Goal: Task Accomplishment & Management: Manage account settings

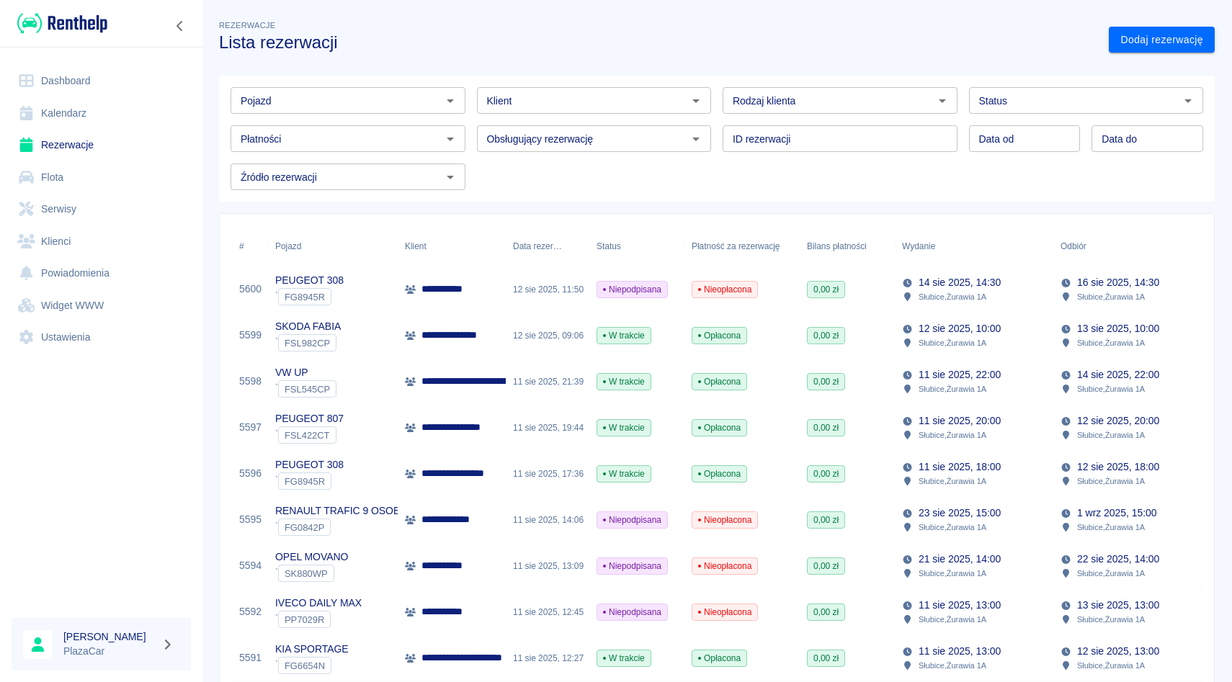
click at [291, 87] on div "Pojazd" at bounding box center [348, 100] width 235 height 27
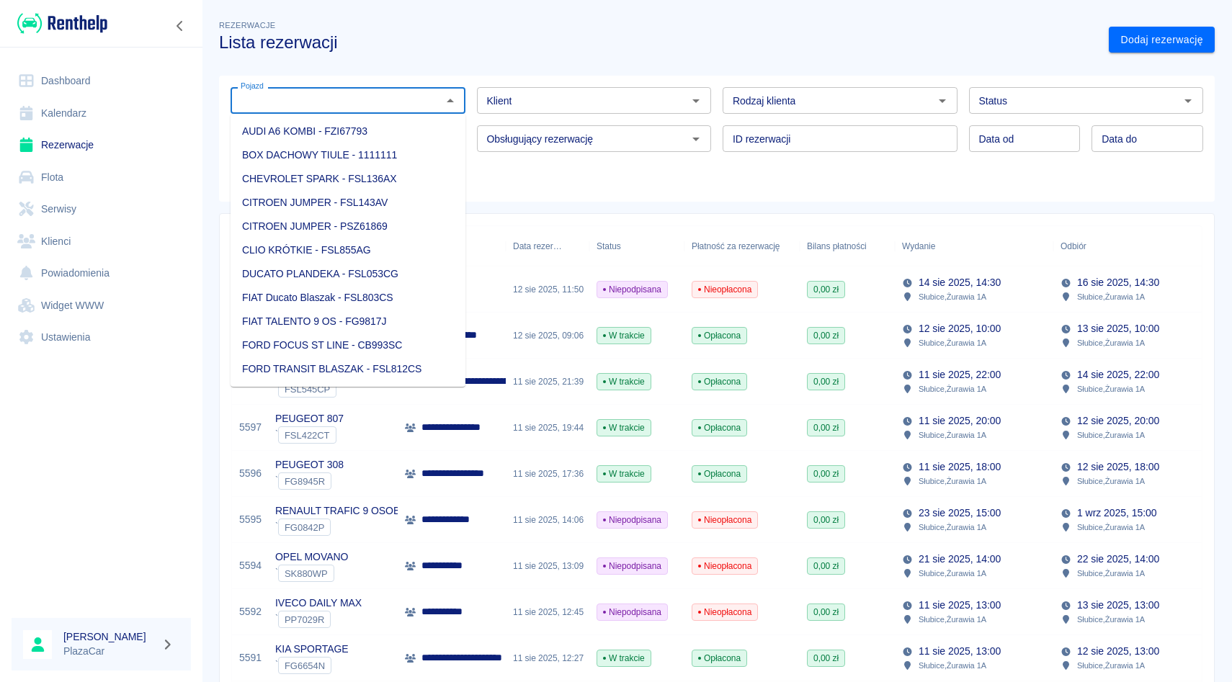
click at [291, 87] on div "Pojazd" at bounding box center [348, 100] width 235 height 27
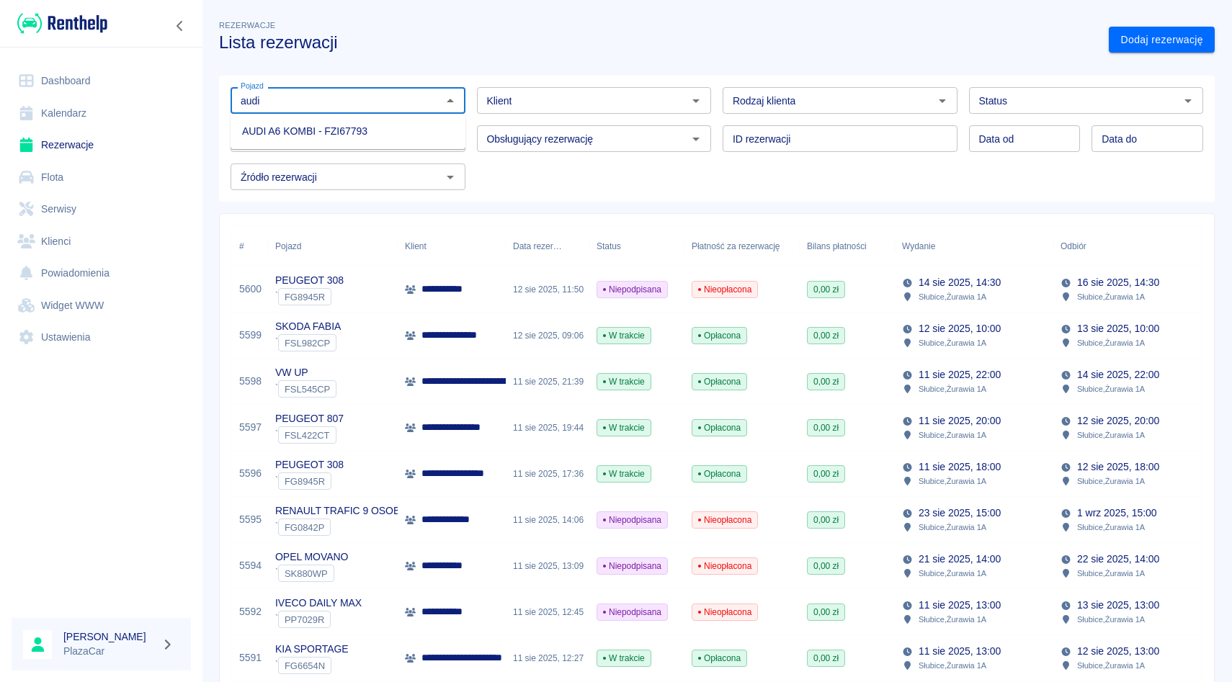
click at [286, 130] on li "AUDI A6 KOMBI - FZI67793" at bounding box center [348, 132] width 235 height 24
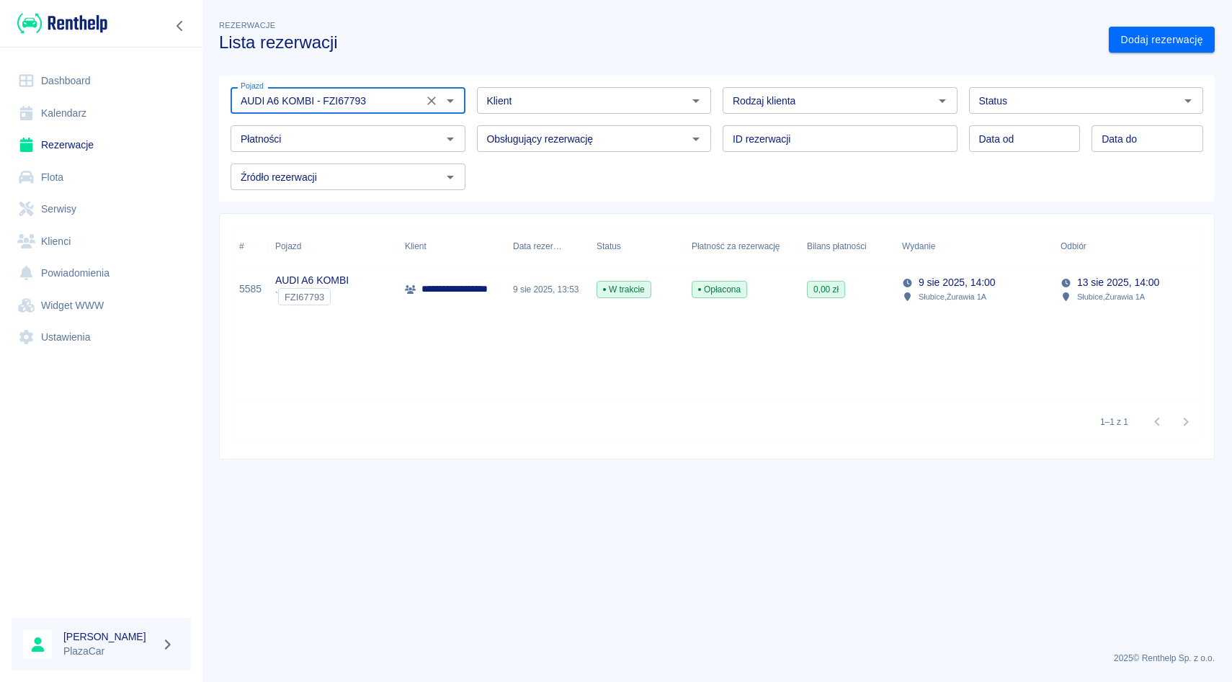
type input "AUDI A6 KOMBI - FZI67793"
click at [427, 91] on div at bounding box center [439, 101] width 37 height 20
click at [428, 94] on icon "Wyczyść" at bounding box center [431, 101] width 14 height 14
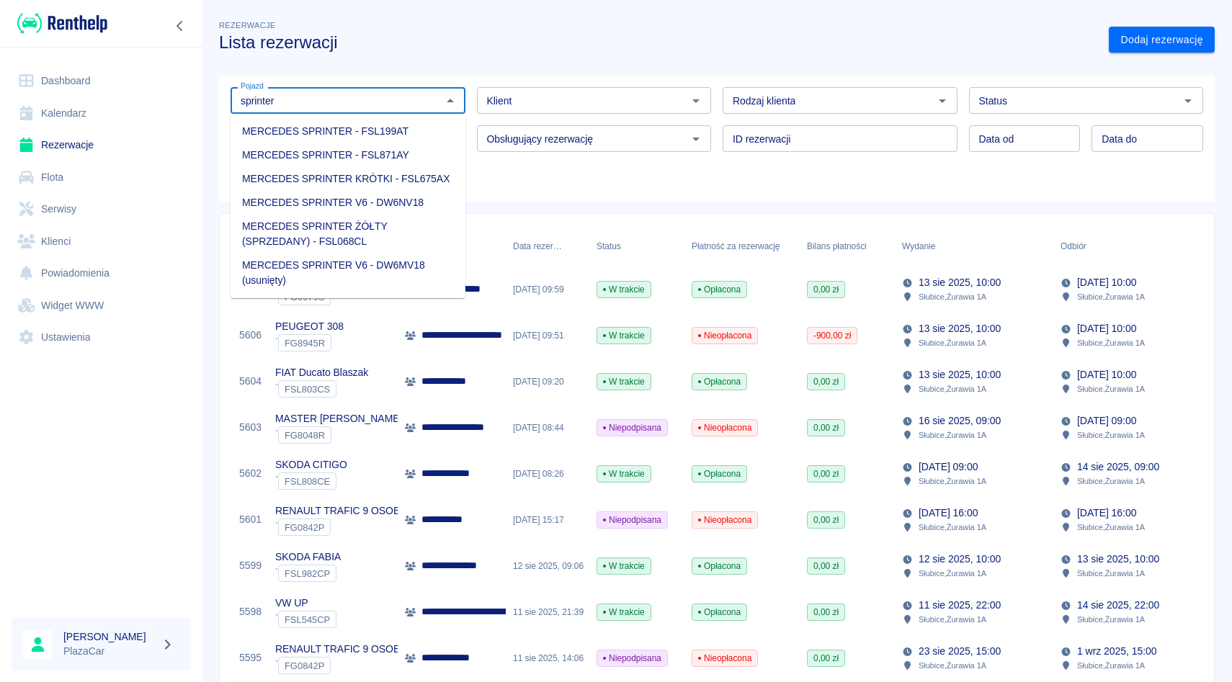
click at [404, 200] on li "MERCEDES SPRINTER V6 - DW6NV18" at bounding box center [348, 203] width 235 height 24
type input "MERCEDES SPRINTER V6 - DW6NV18"
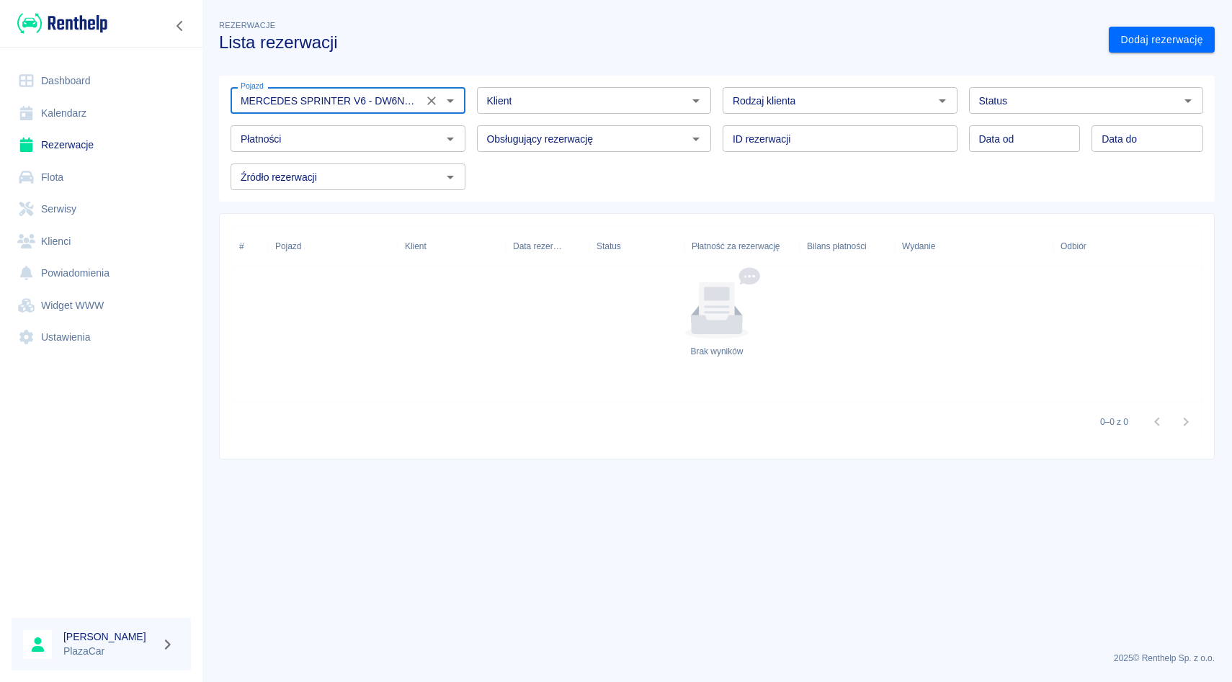
click at [431, 102] on icon "Wyczyść" at bounding box center [431, 101] width 14 height 14
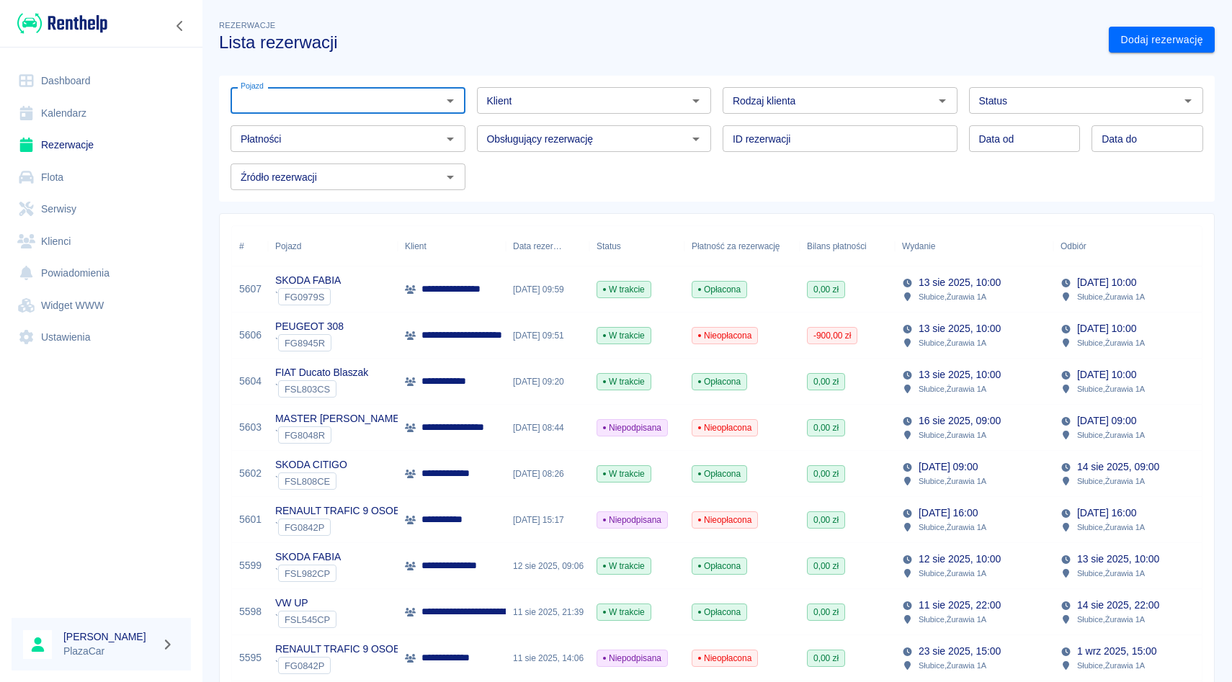
click at [467, 130] on div "Obsługujący rezerwację Obsługujący rezerwację" at bounding box center [588, 133] width 246 height 38
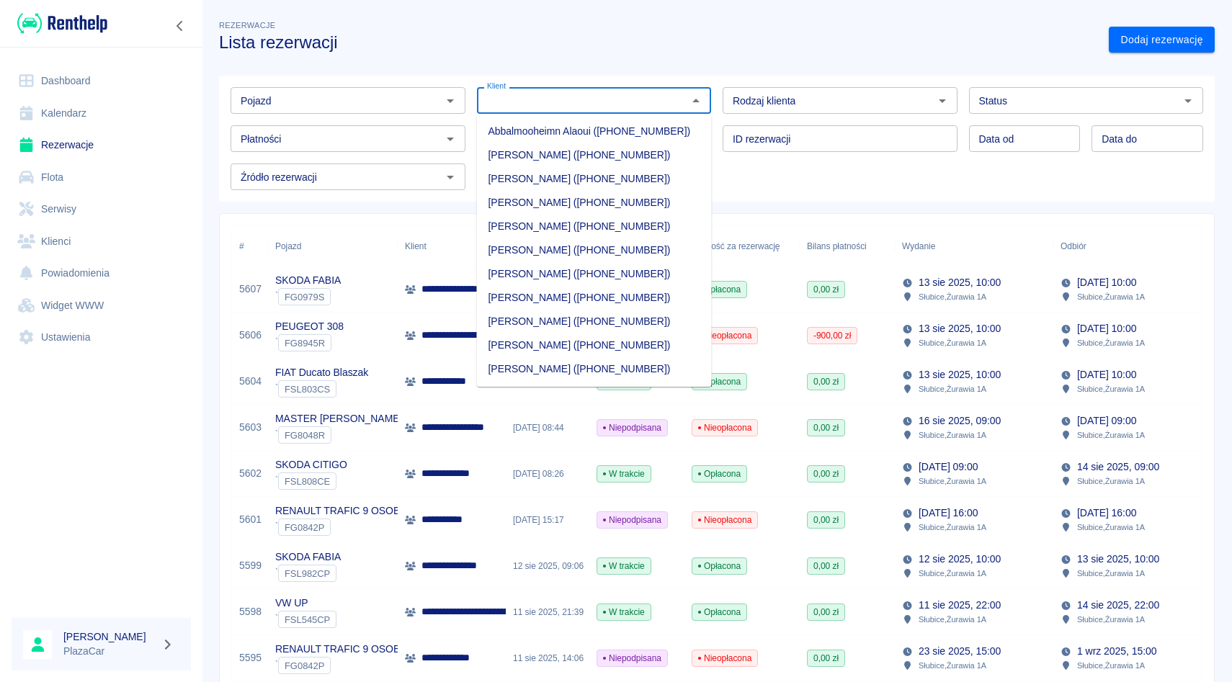
click at [625, 102] on input "Klient" at bounding box center [582, 101] width 202 height 18
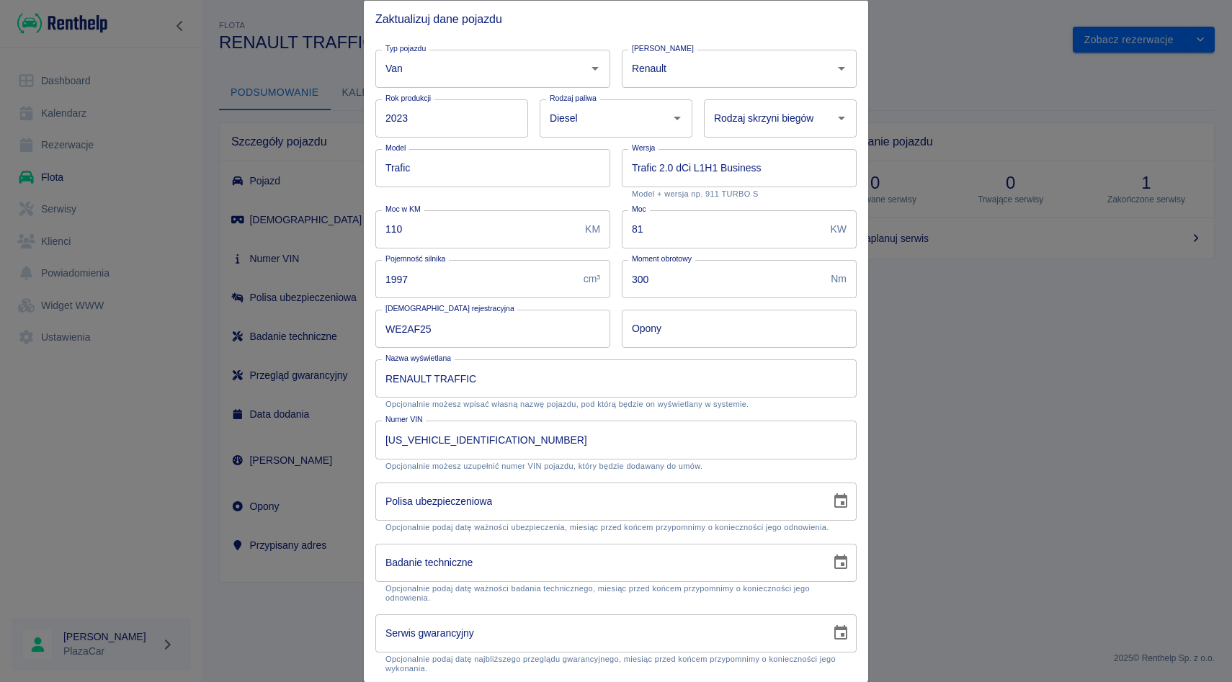
scroll to position [29, 0]
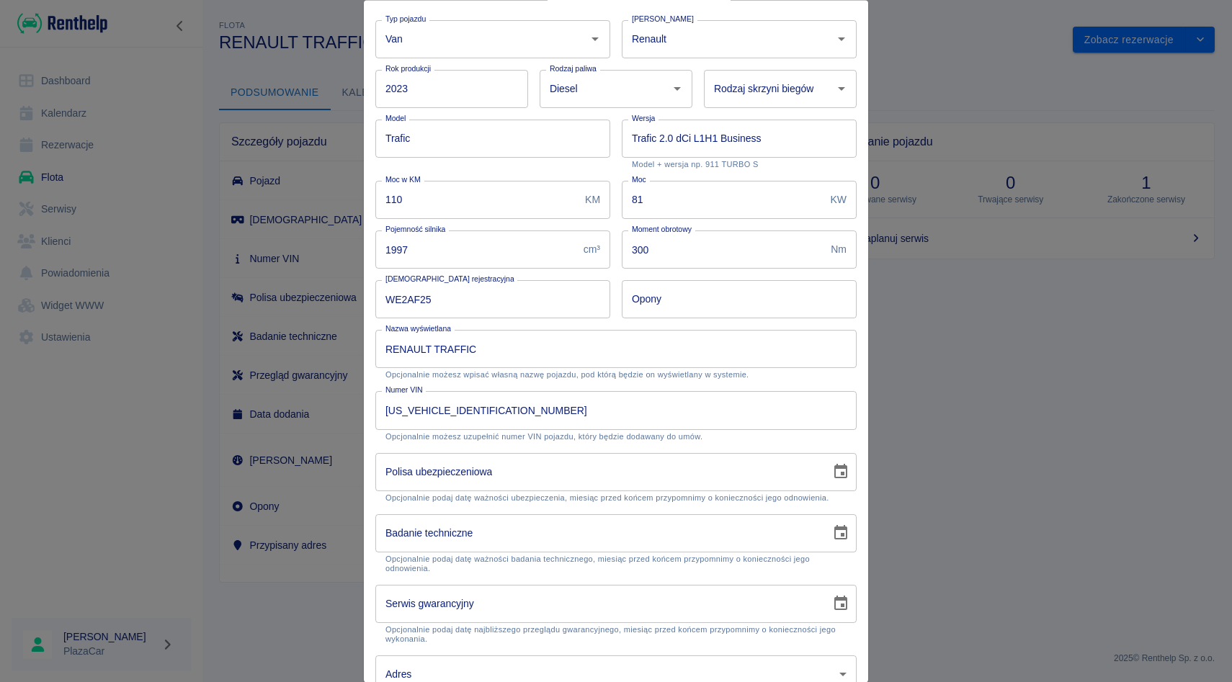
click at [869, 141] on div at bounding box center [616, 341] width 1232 height 682
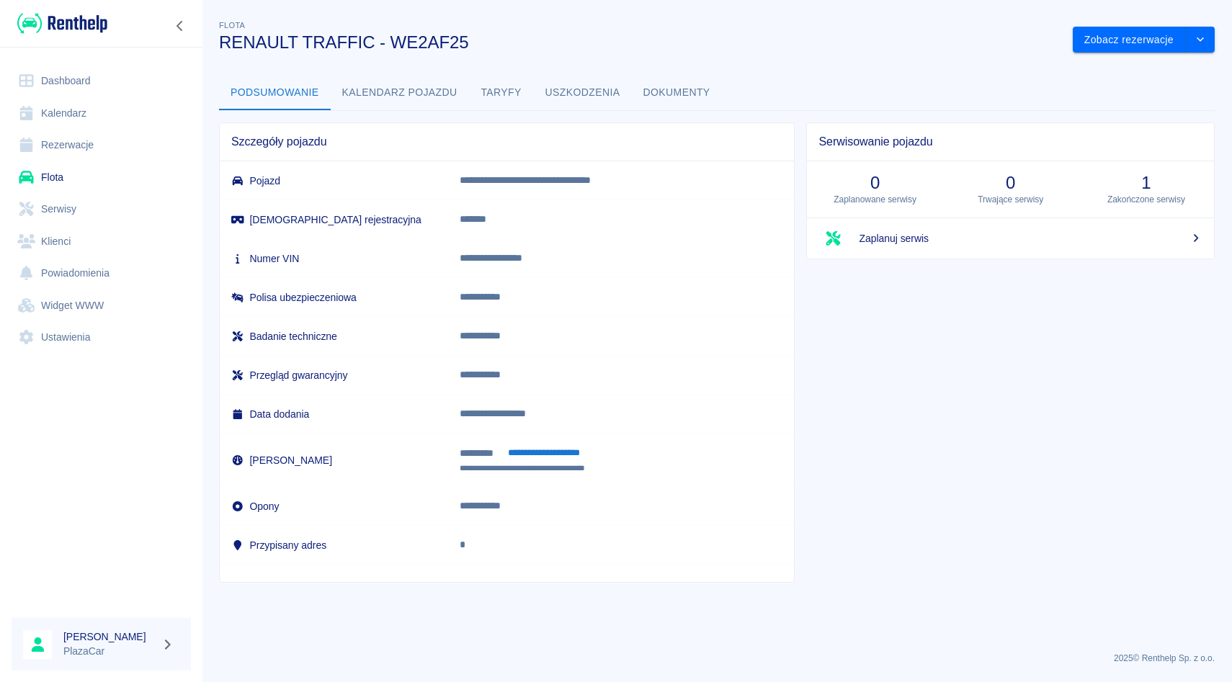
click at [121, 141] on link "Rezerwacje" at bounding box center [101, 145] width 179 height 32
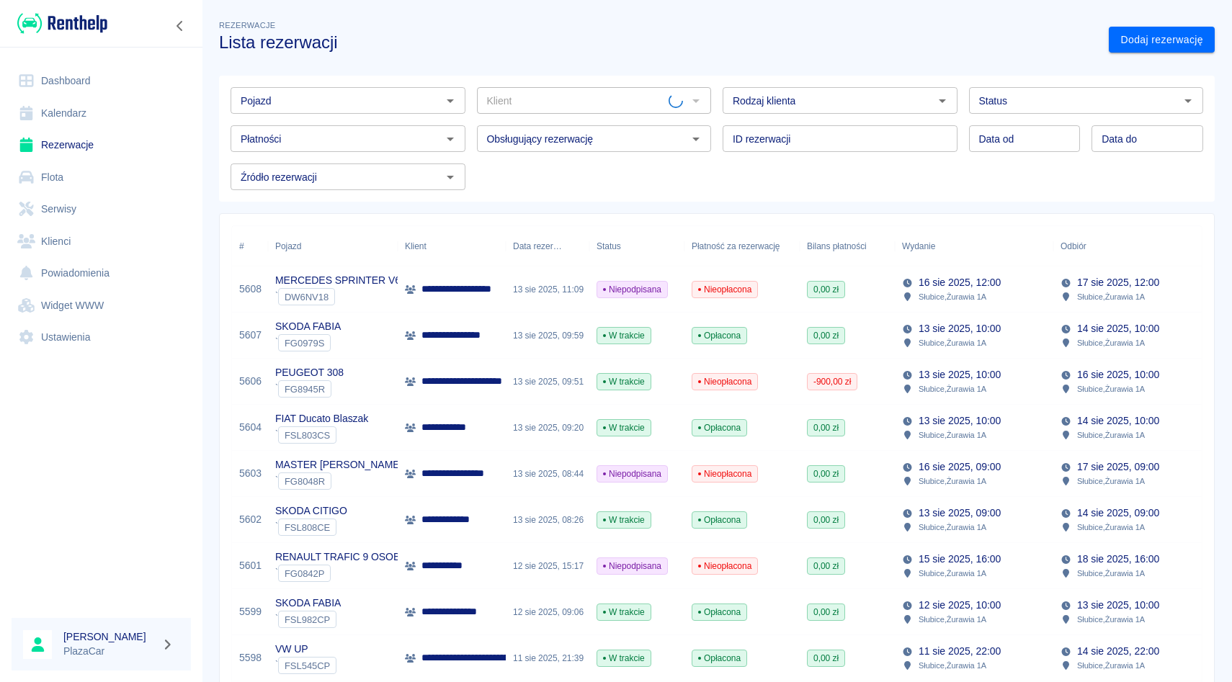
click at [357, 107] on input "Pojazd" at bounding box center [336, 101] width 202 height 18
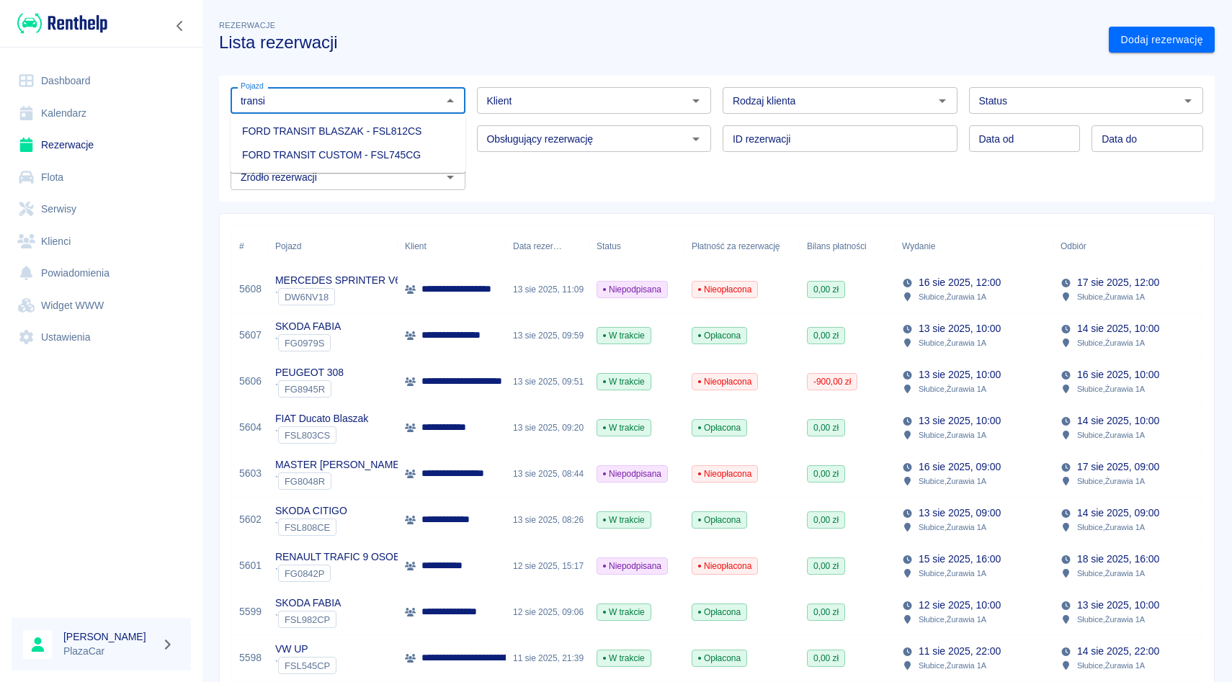
click at [357, 157] on li "FORD TRANSIT CUSTOM - FSL745CG" at bounding box center [348, 155] width 235 height 24
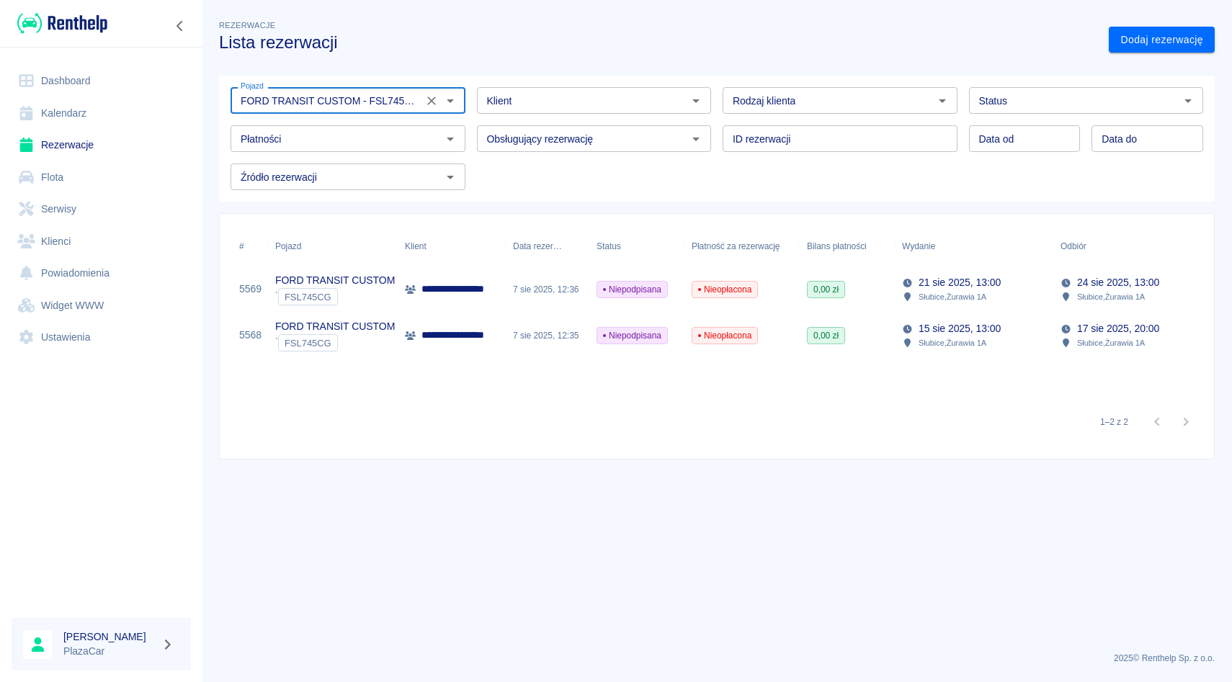
type input "FORD TRANSIT CUSTOM - FSL745CG"
click at [1077, 103] on input "Status" at bounding box center [1074, 101] width 202 height 18
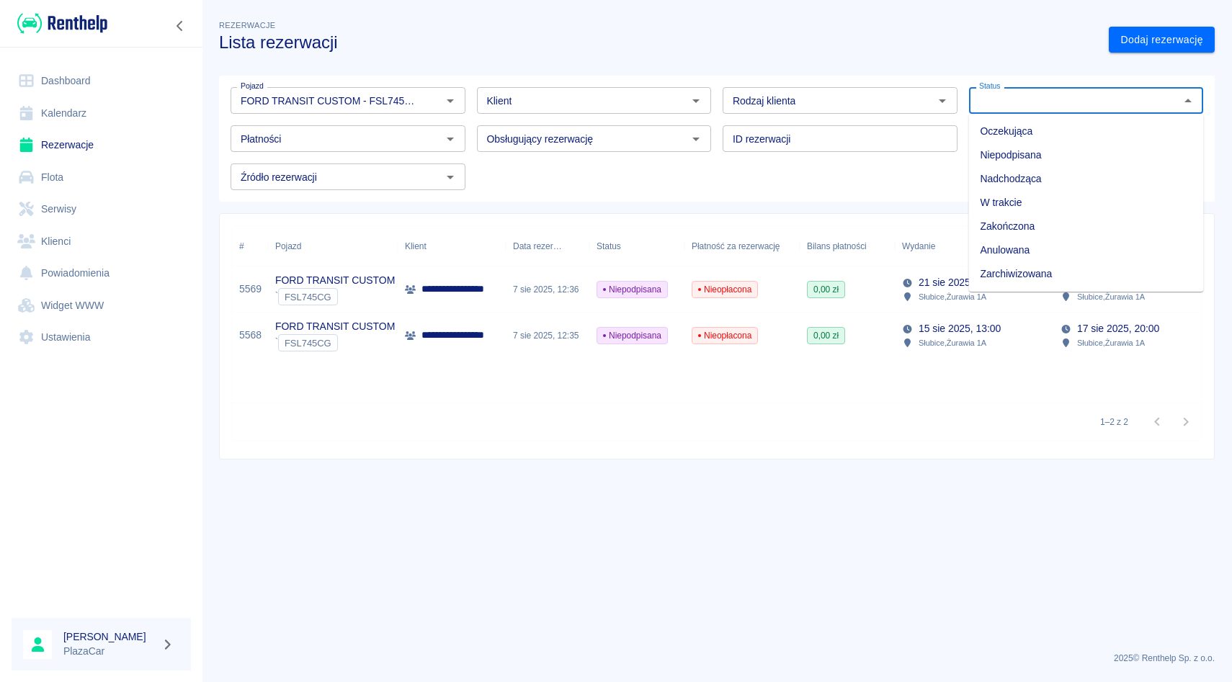
click at [1052, 276] on li "Zarchiwizowana" at bounding box center [1086, 274] width 235 height 24
type input "Zarchiwizowana"
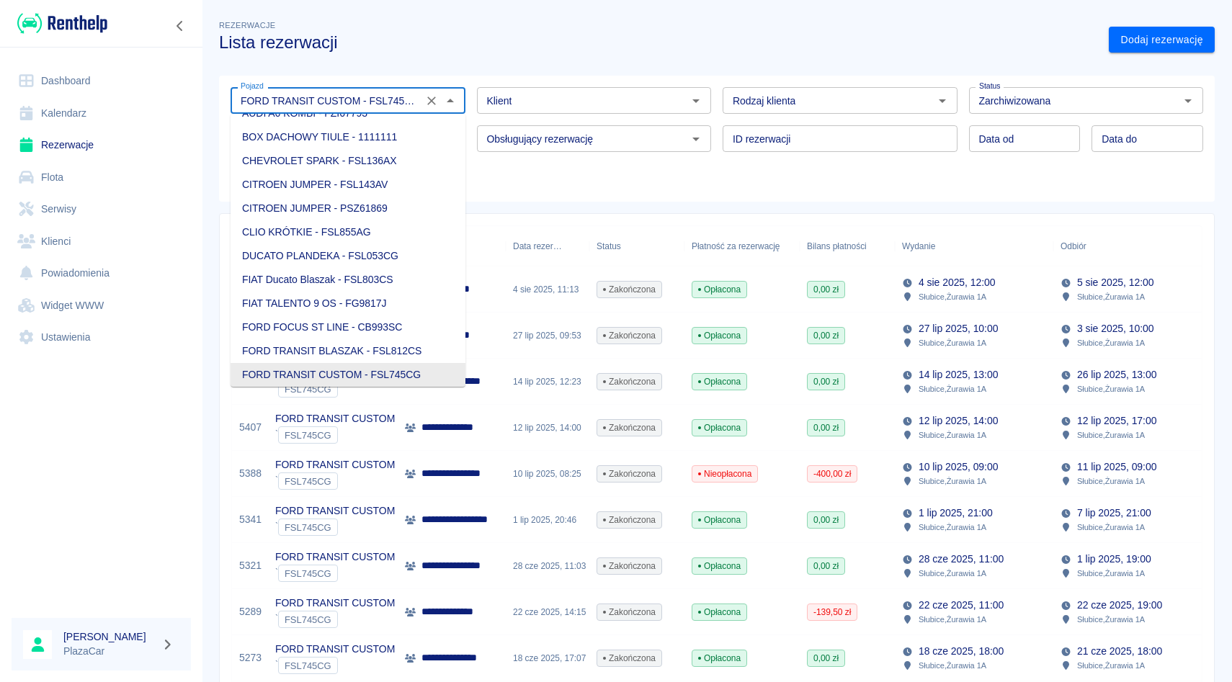
scroll to position [0, 4]
drag, startPoint x: 368, startPoint y: 101, endPoint x: 455, endPoint y: 102, distance: 86.5
click at [455, 102] on div "FORD TRANSIT CUSTOM - FSL745CG Pojazd" at bounding box center [348, 100] width 235 height 27
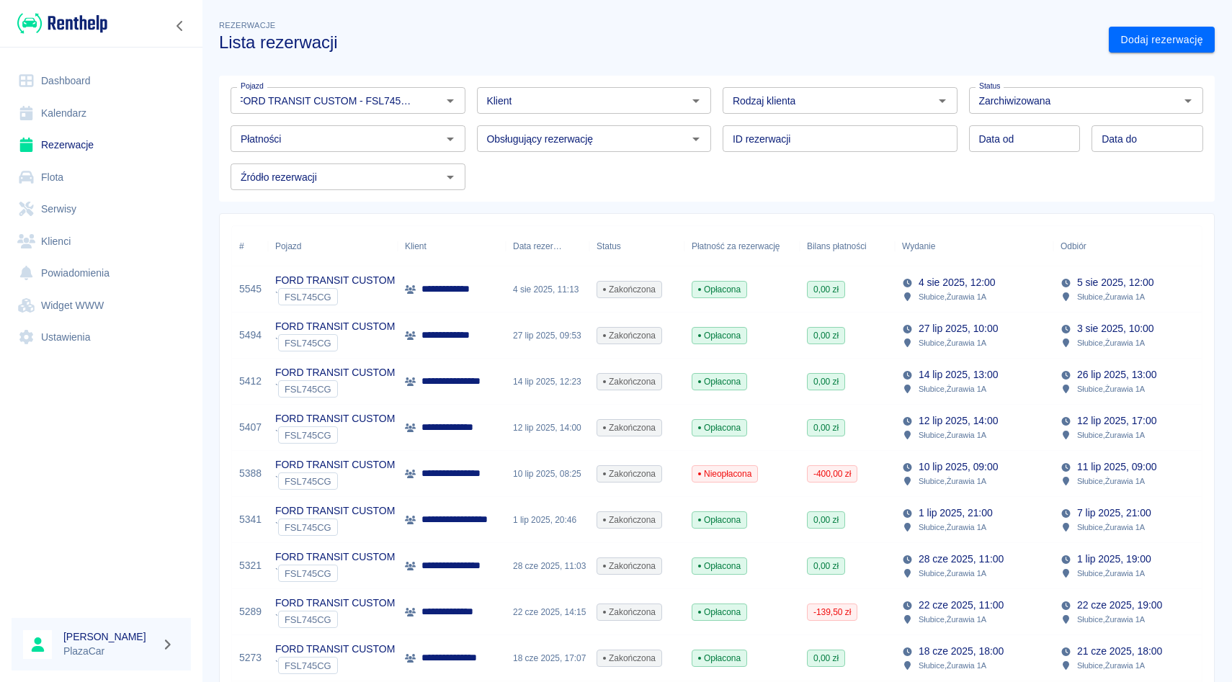
scroll to position [0, 0]
click at [84, 178] on link "Flota" at bounding box center [101, 177] width 179 height 32
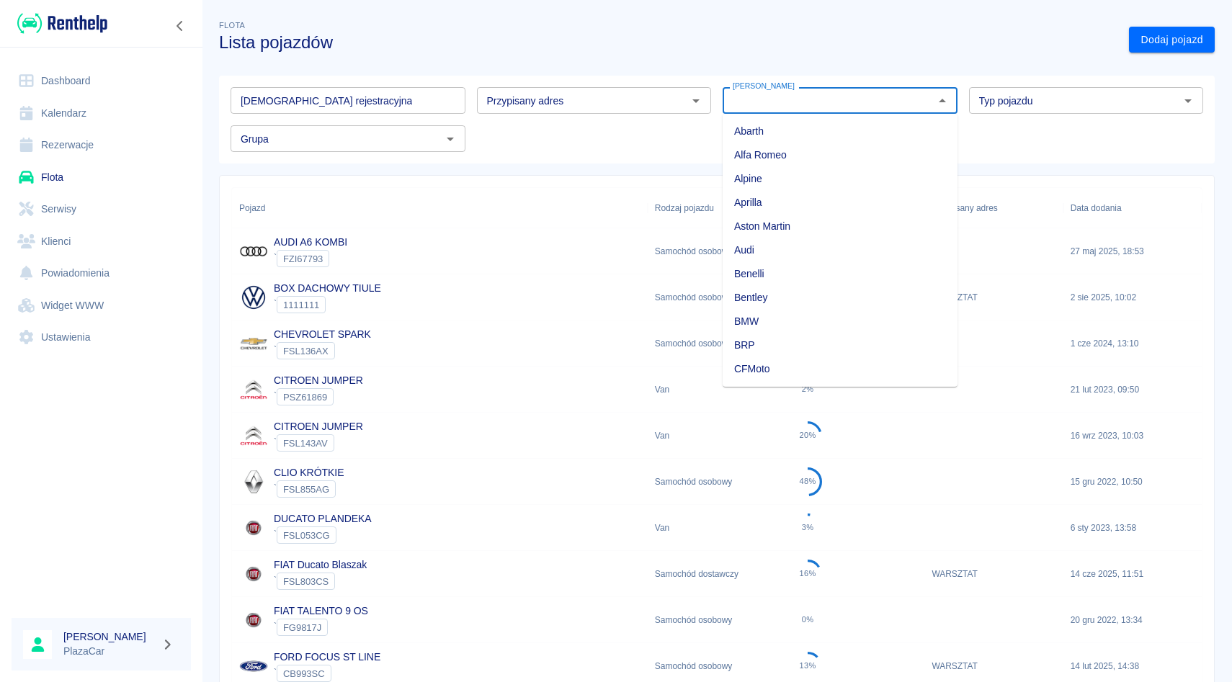
click at [741, 94] on div "Marka Marka" at bounding box center [840, 100] width 235 height 27
click at [743, 132] on li "Ford" at bounding box center [840, 132] width 235 height 24
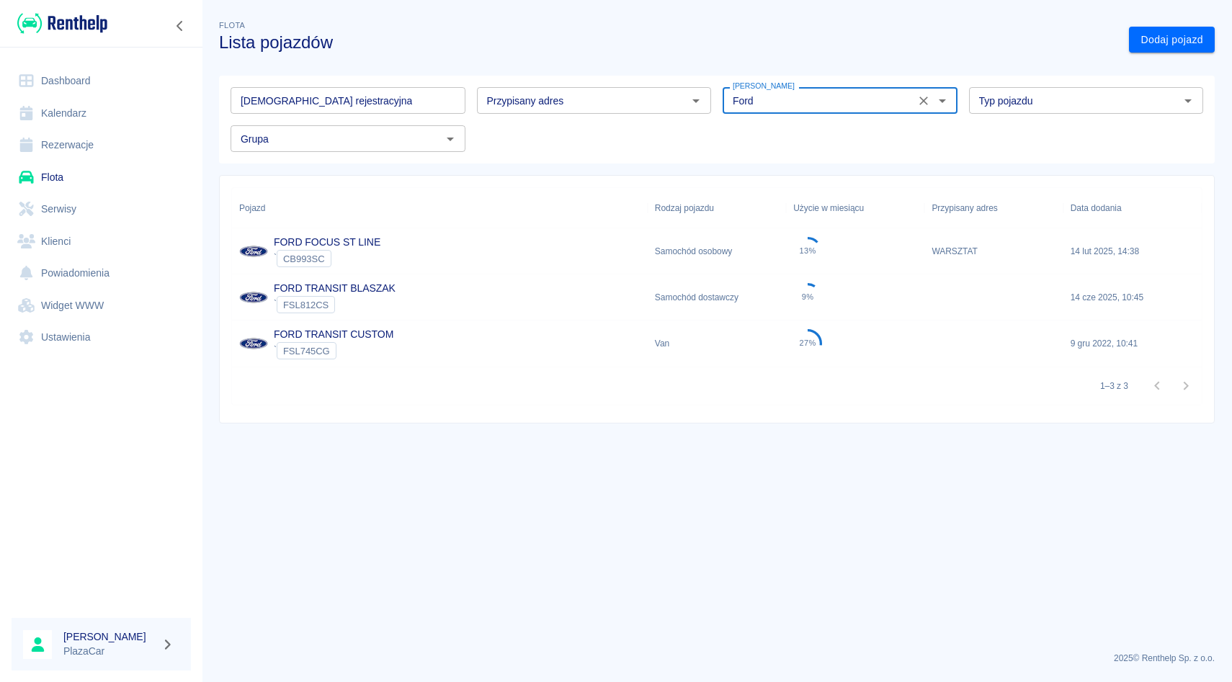
type input "Ford"
click at [505, 334] on div "FORD TRANSIT CUSTOM ` FSL745CG" at bounding box center [440, 344] width 416 height 46
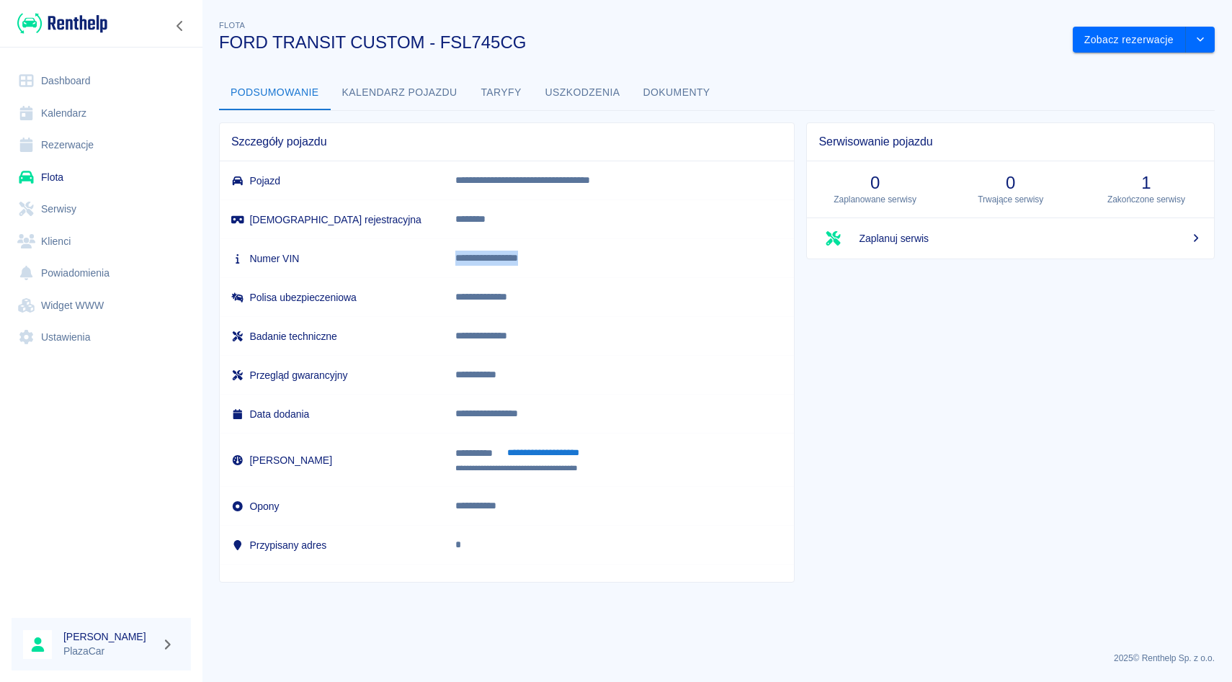
drag, startPoint x: 472, startPoint y: 261, endPoint x: 605, endPoint y: 265, distance: 133.4
click at [605, 265] on p "**********" at bounding box center [610, 258] width 310 height 15
copy p "**********"
click at [1195, 35] on icon "drop-down" at bounding box center [1201, 39] width 12 height 9
click at [1161, 61] on li "Zaktualizuj dane pojazdu" at bounding box center [1144, 70] width 134 height 24
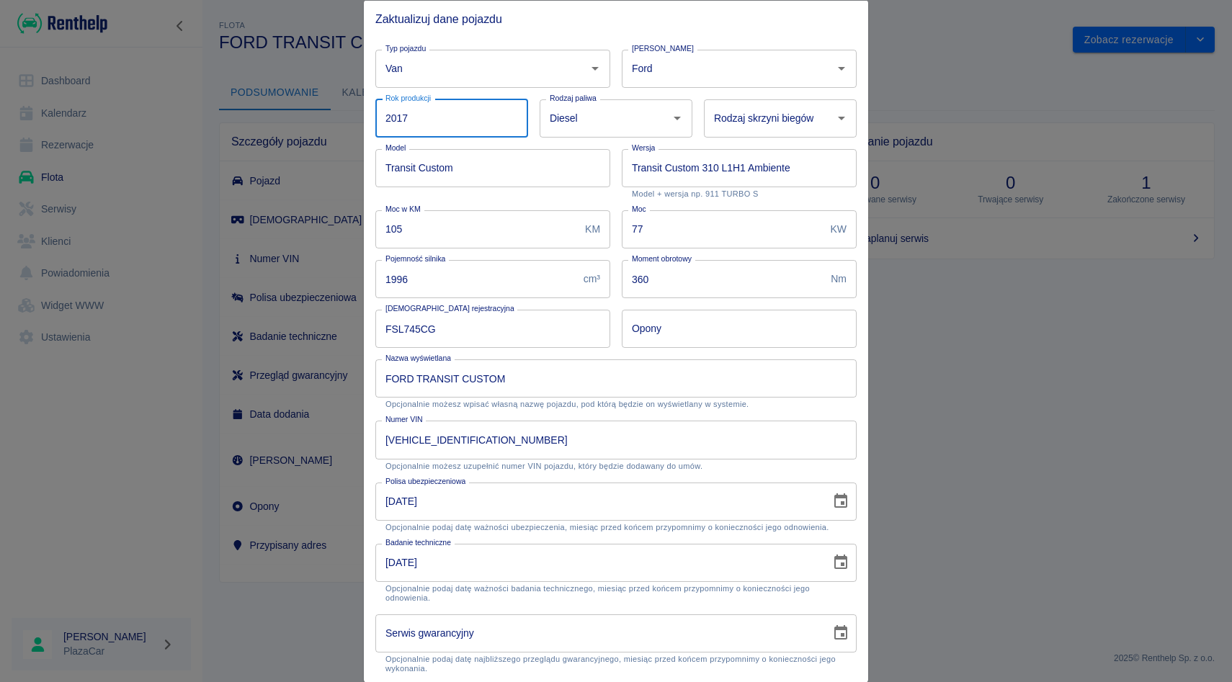
drag, startPoint x: 387, startPoint y: 116, endPoint x: 411, endPoint y: 117, distance: 24.5
click at [411, 117] on input "2017" at bounding box center [451, 118] width 153 height 38
click at [991, 43] on div at bounding box center [616, 341] width 1232 height 682
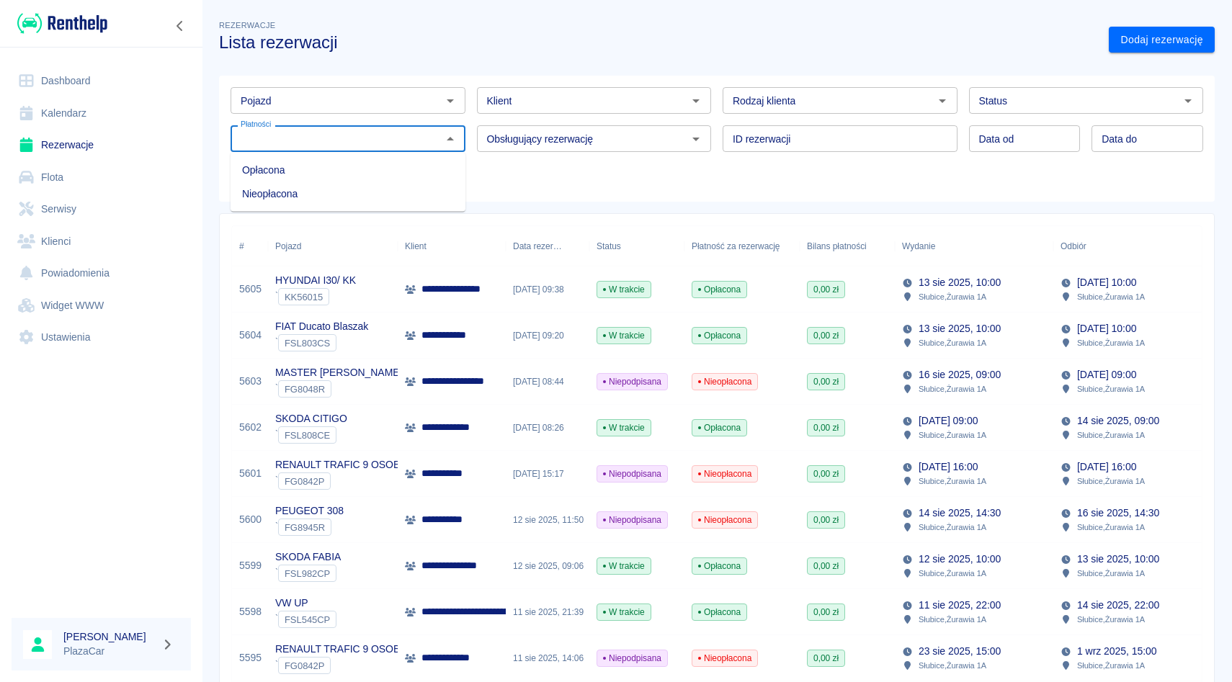
click at [296, 112] on div "Pojazd" at bounding box center [348, 100] width 235 height 27
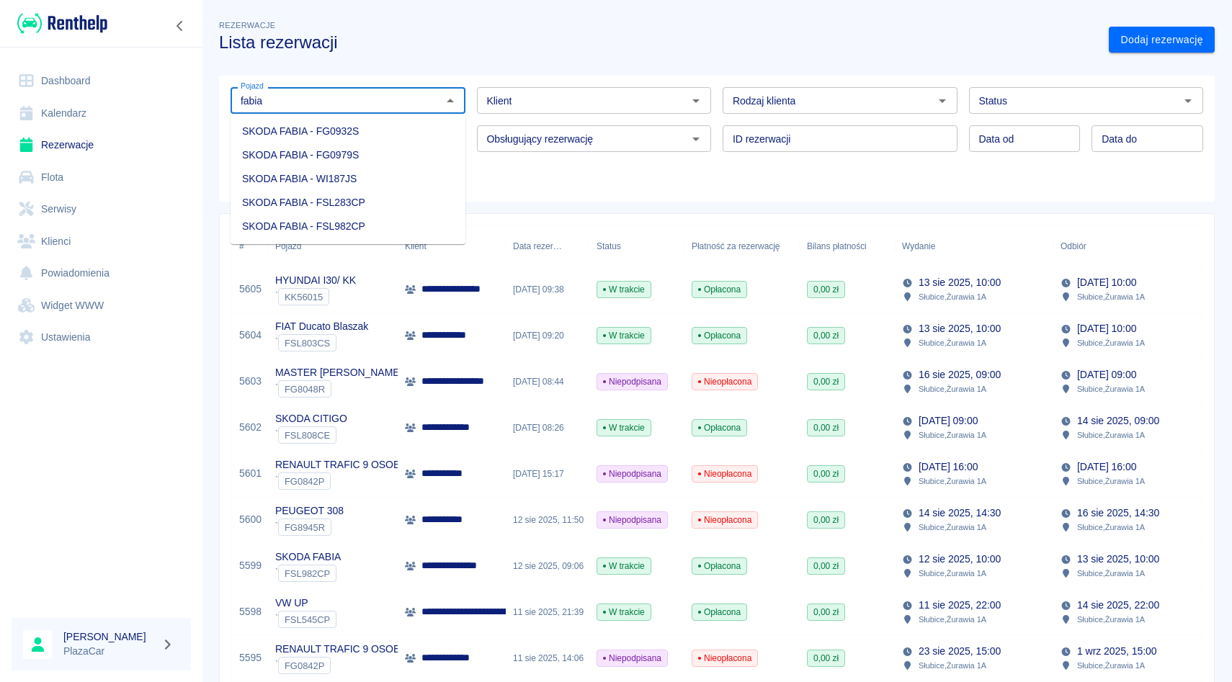
click at [335, 209] on li "SKODA FABIA - FSL283CP" at bounding box center [348, 203] width 235 height 24
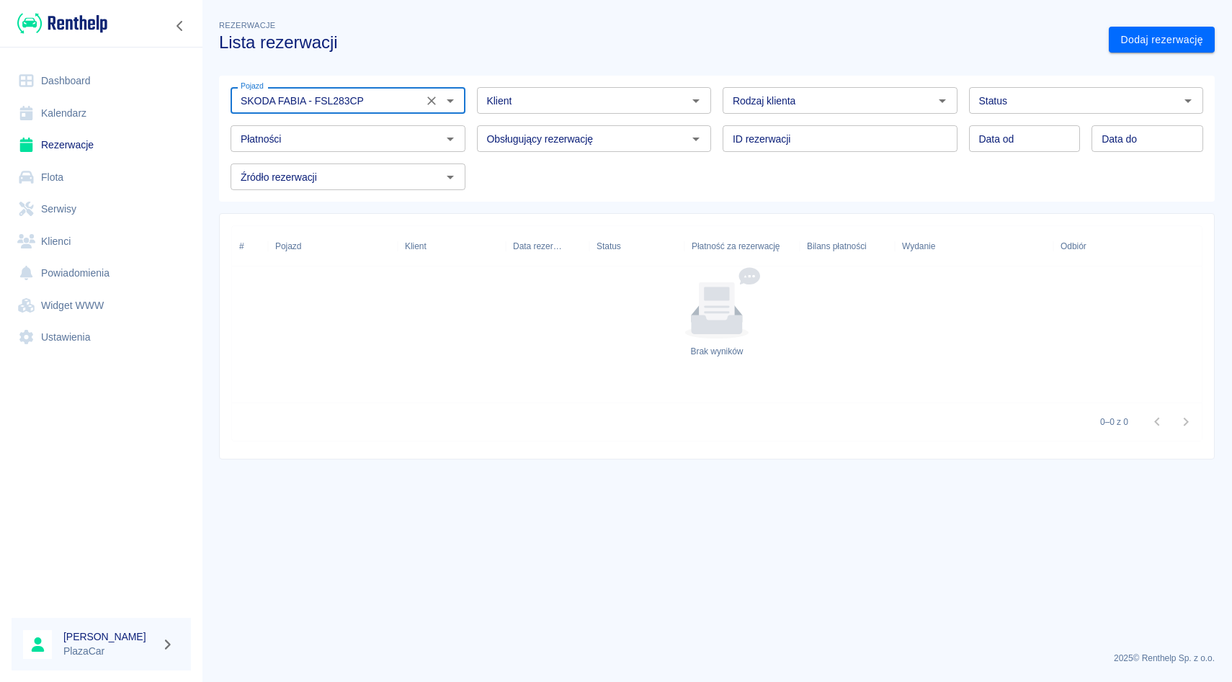
type input "SKODA FABIA - FSL283CP"
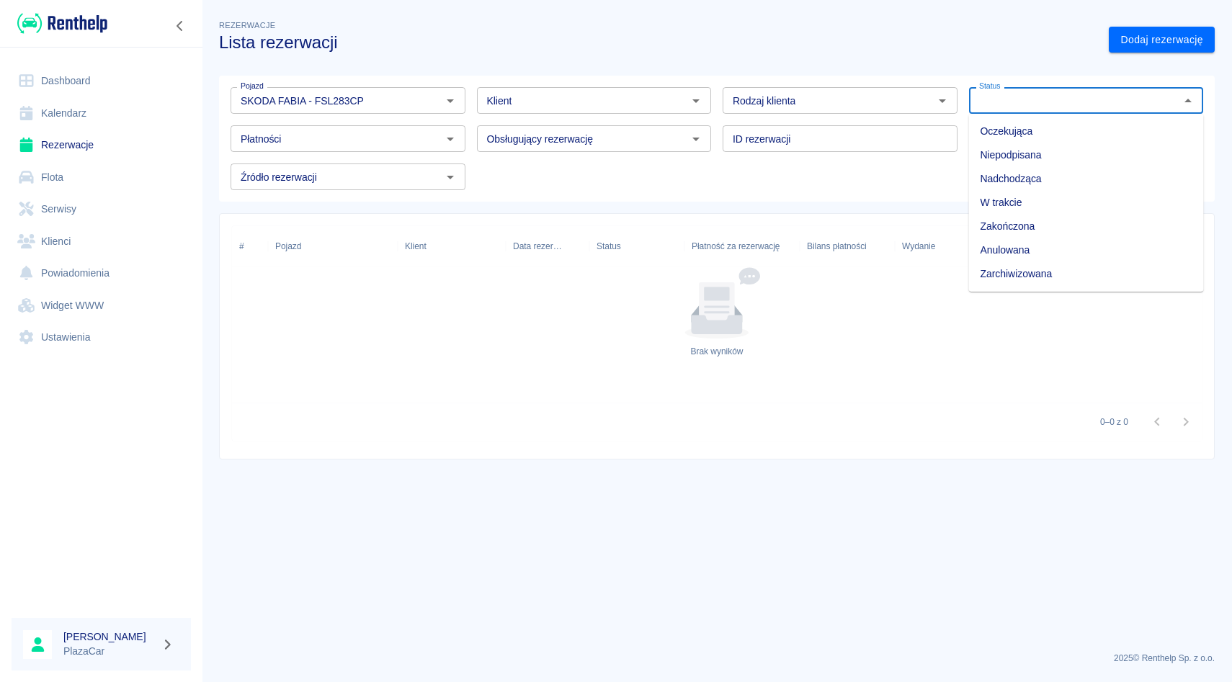
click at [984, 97] on input "Status" at bounding box center [1074, 101] width 202 height 18
click at [1004, 45] on h3 "Lista rezerwacji" at bounding box center [658, 42] width 878 height 20
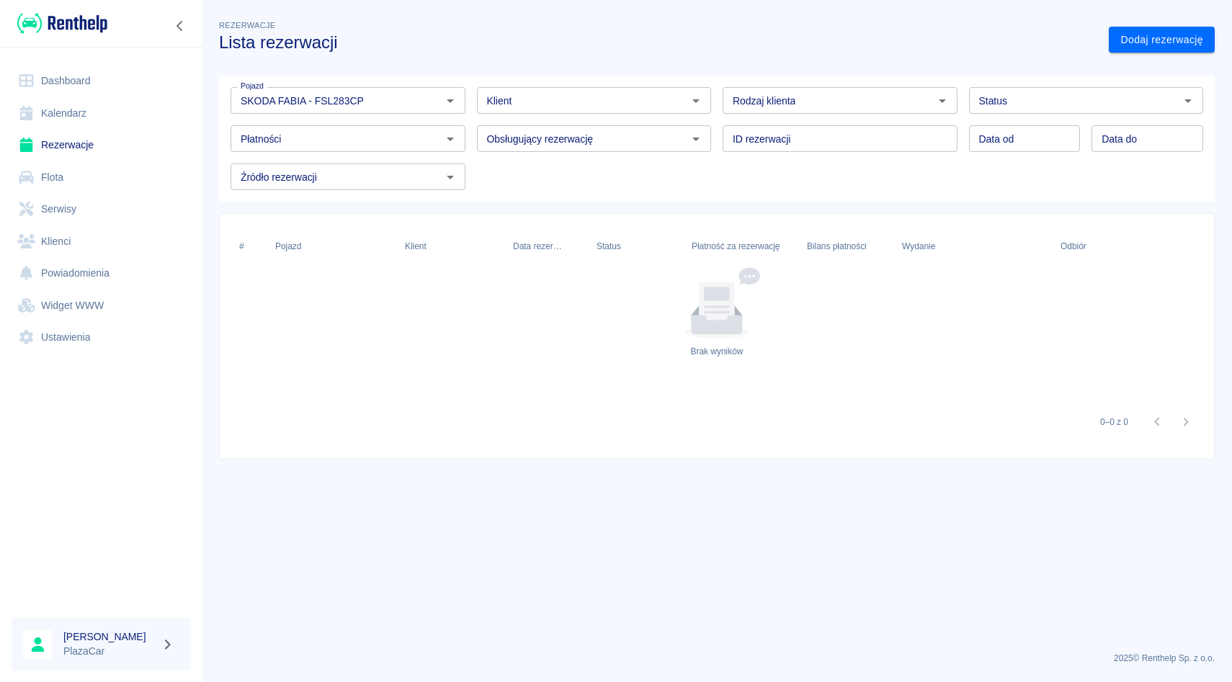
click at [1012, 103] on input "Status" at bounding box center [1074, 101] width 202 height 18
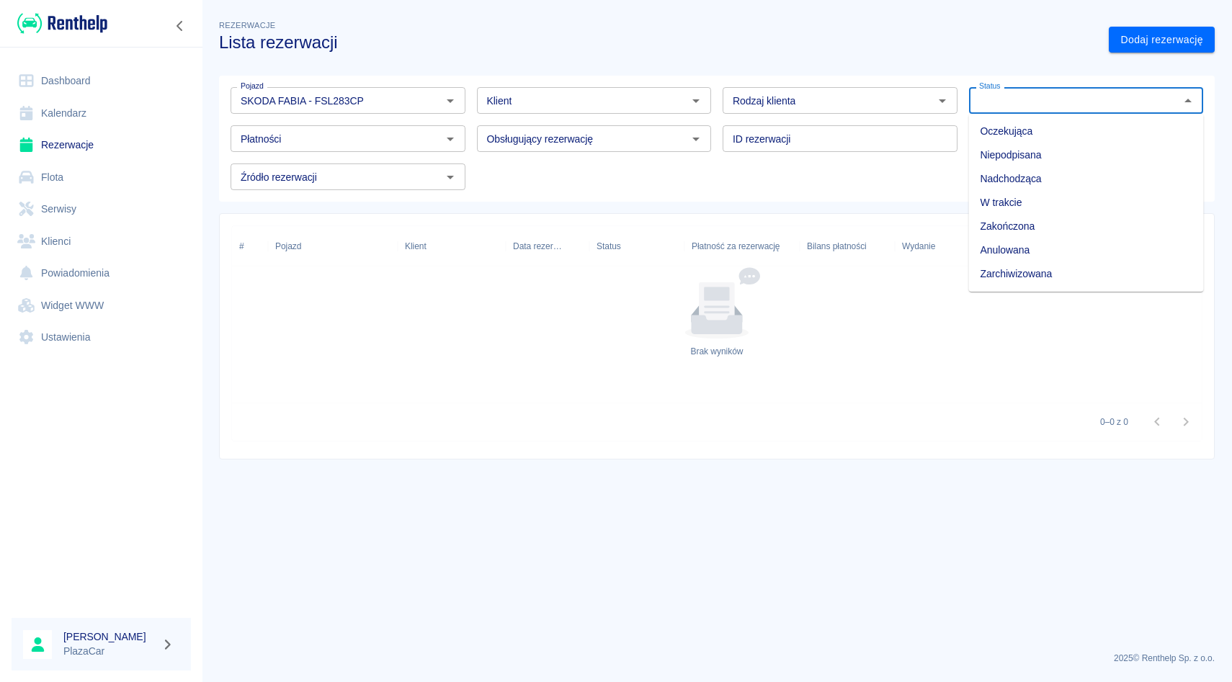
click at [1003, 266] on li "Zarchiwizowana" at bounding box center [1086, 274] width 235 height 24
type input "Zarchiwizowana"
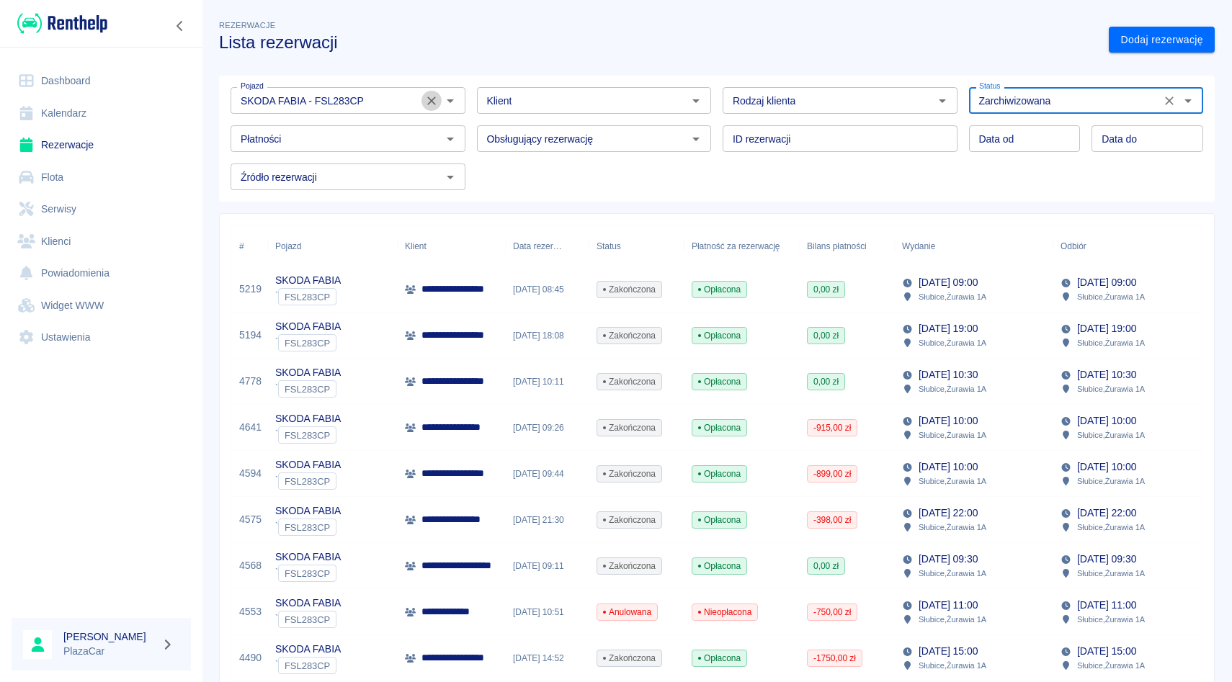
click at [429, 98] on icon "Wyczyść" at bounding box center [431, 101] width 9 height 9
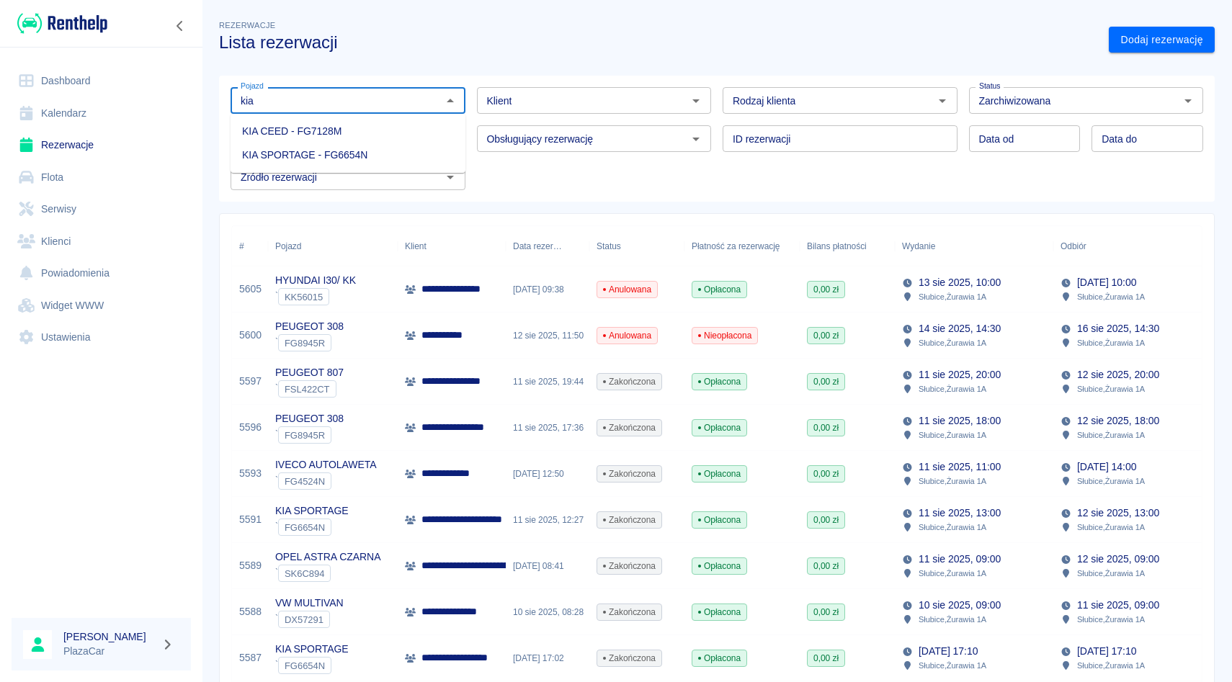
click at [410, 124] on li "KIA CEED - FG7128M" at bounding box center [348, 132] width 235 height 24
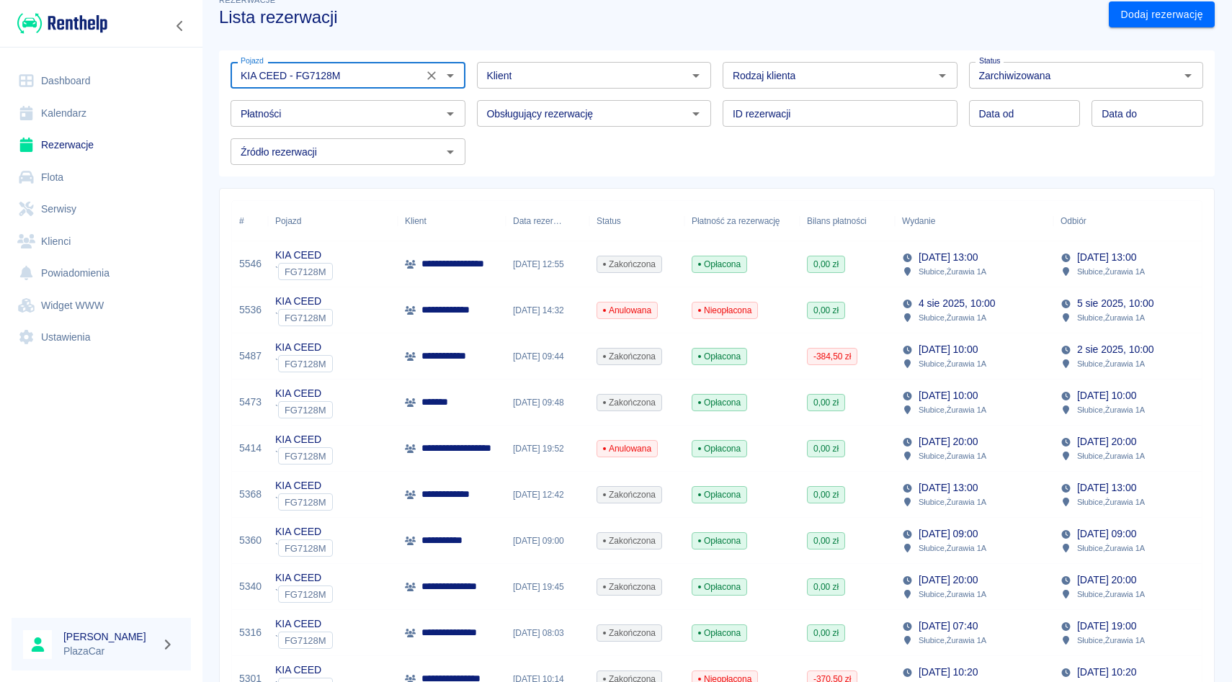
scroll to position [26, 0]
click at [1167, 68] on icon "Wyczyść" at bounding box center [1169, 75] width 14 height 14
type input "KIA CEED - FG7128M"
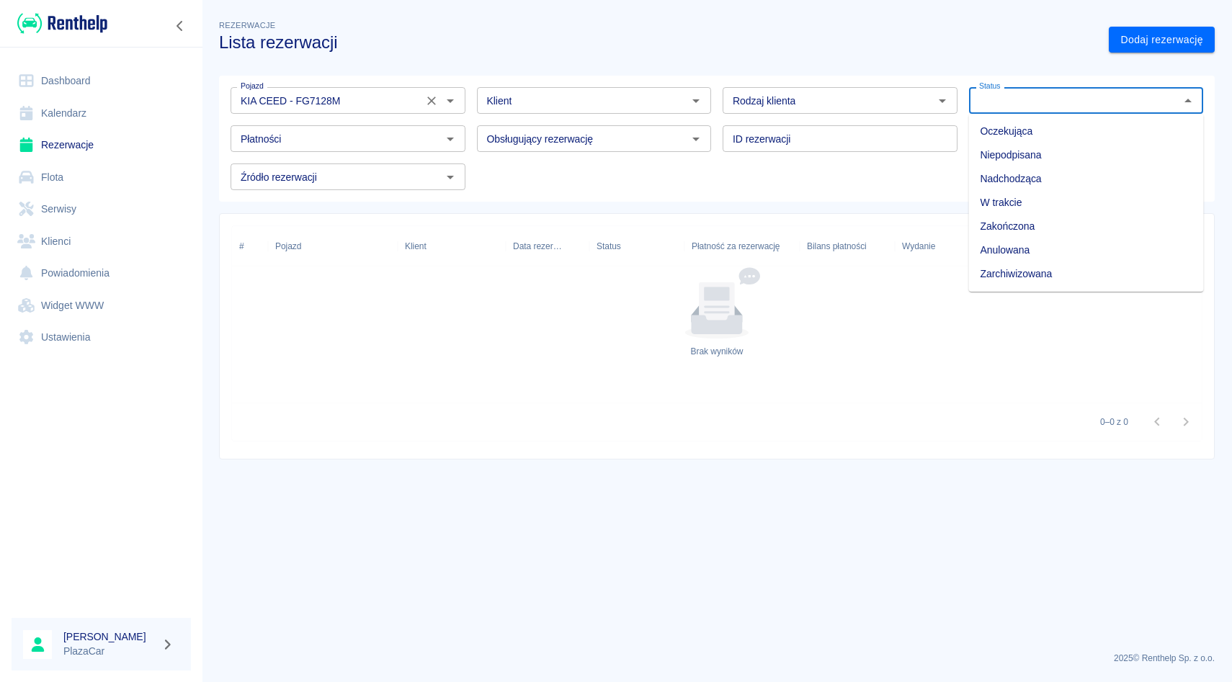
click at [1106, 100] on input "Status" at bounding box center [1074, 101] width 202 height 18
click at [1027, 275] on li "Zarchiwizowana" at bounding box center [1086, 274] width 235 height 24
type input "Zarchiwizowana"
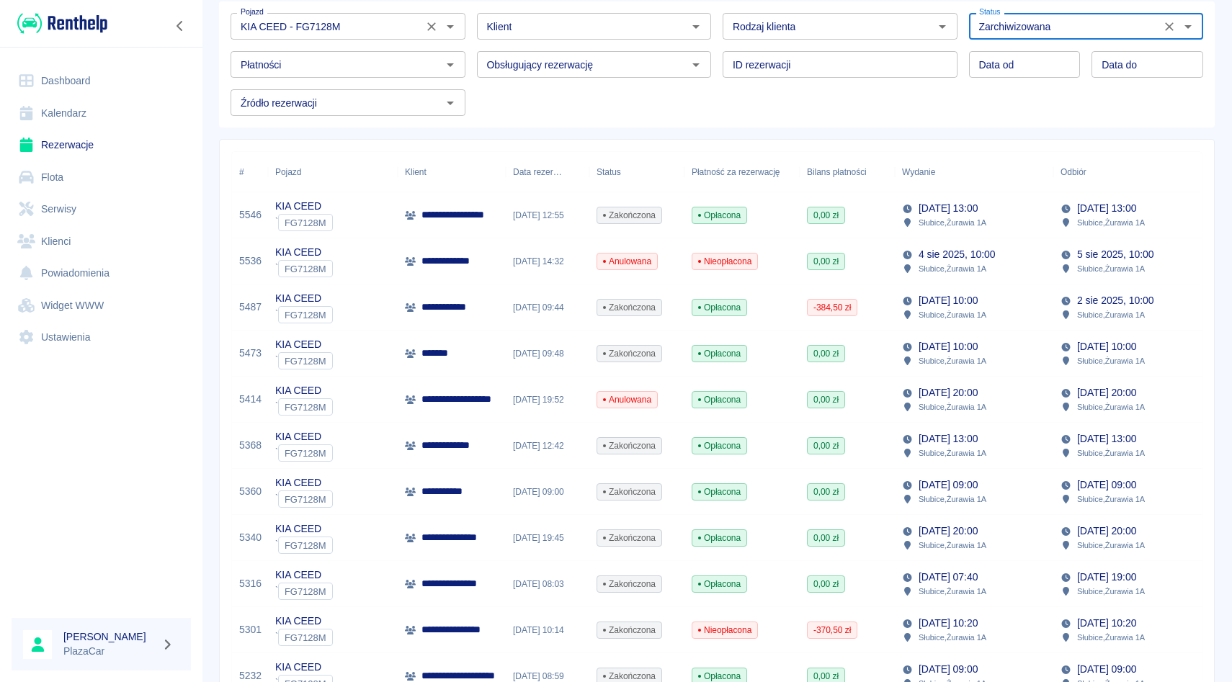
scroll to position [80, 0]
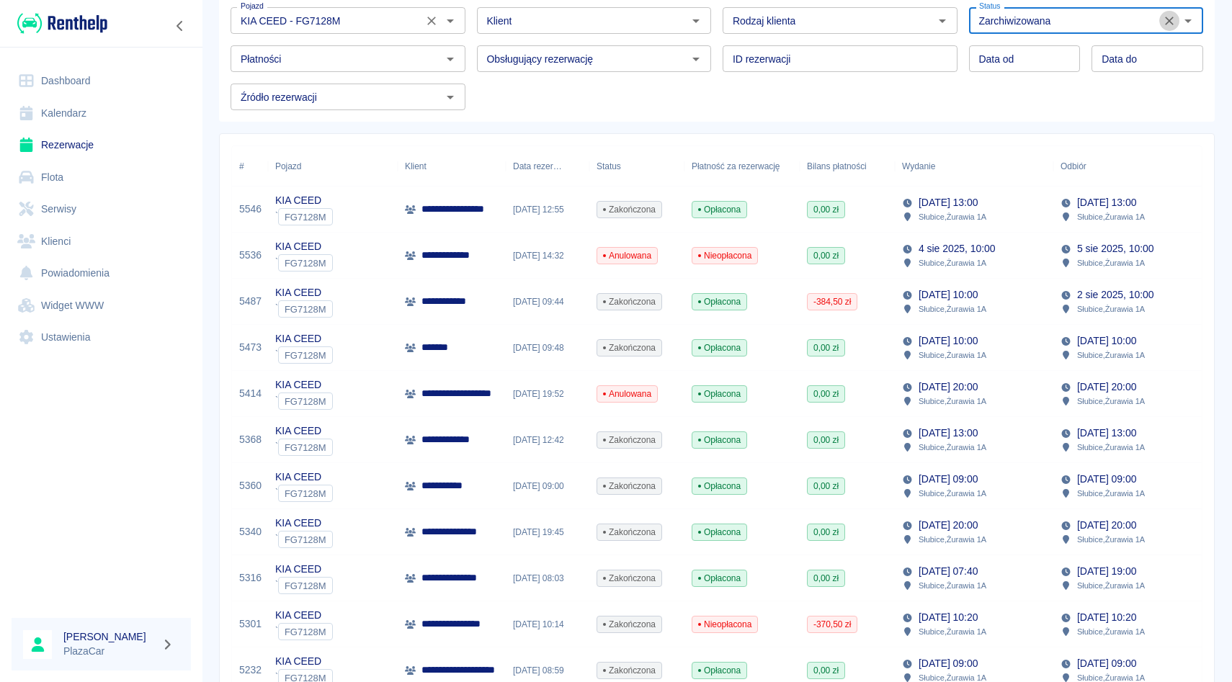
click at [1171, 21] on icon "Wyczyść" at bounding box center [1169, 21] width 9 height 9
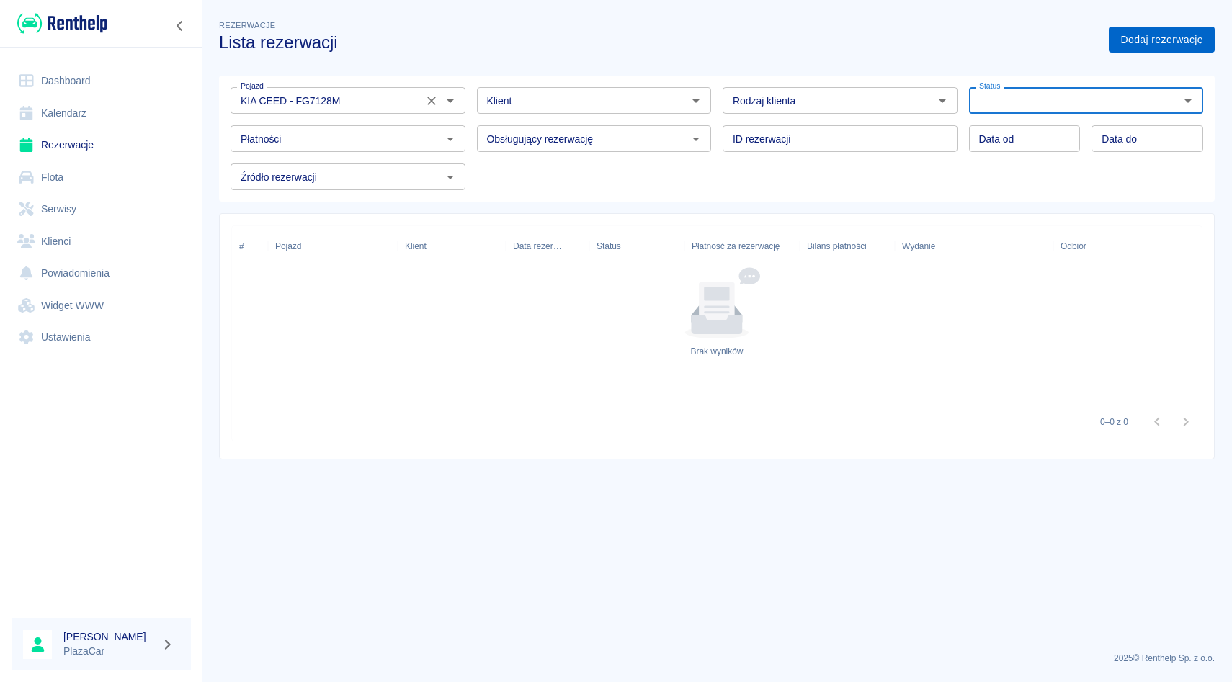
click at [1212, 45] on link "Dodaj rezerwację" at bounding box center [1162, 40] width 106 height 27
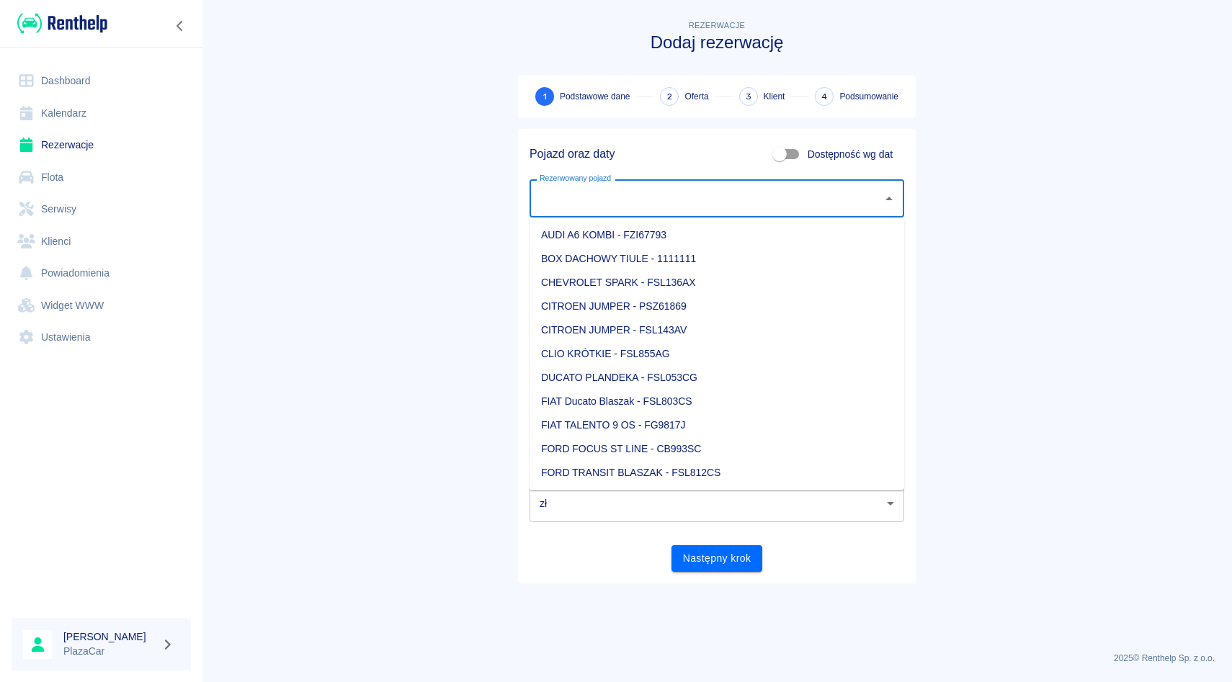
click at [713, 194] on input "Rezerwowany pojazd" at bounding box center [706, 198] width 340 height 25
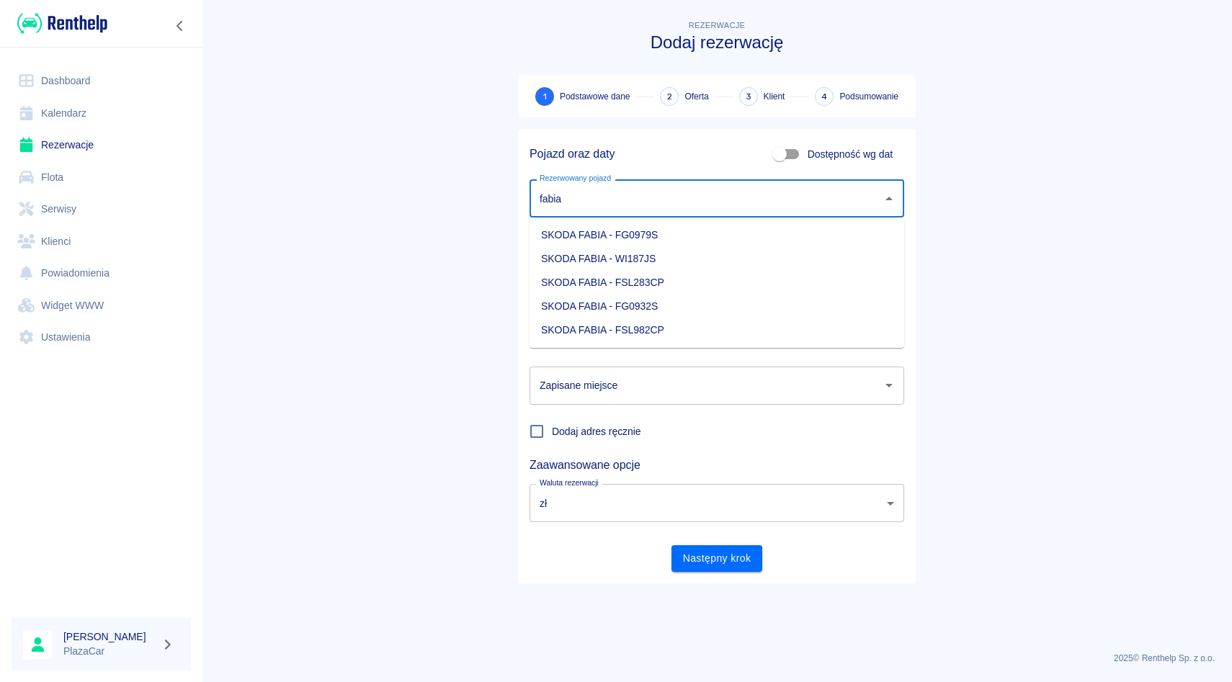
click at [682, 295] on li "SKODA FABIA - FG0932S" at bounding box center [717, 307] width 375 height 24
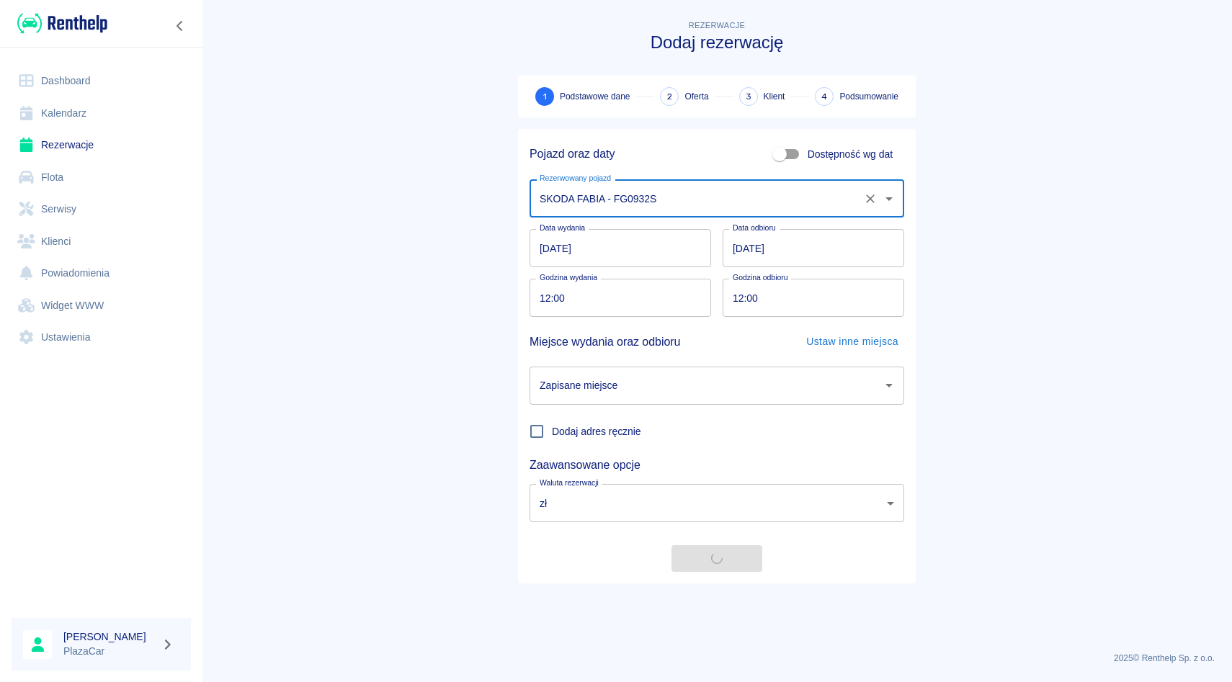
type input "SKODA FABIA - FG0932S"
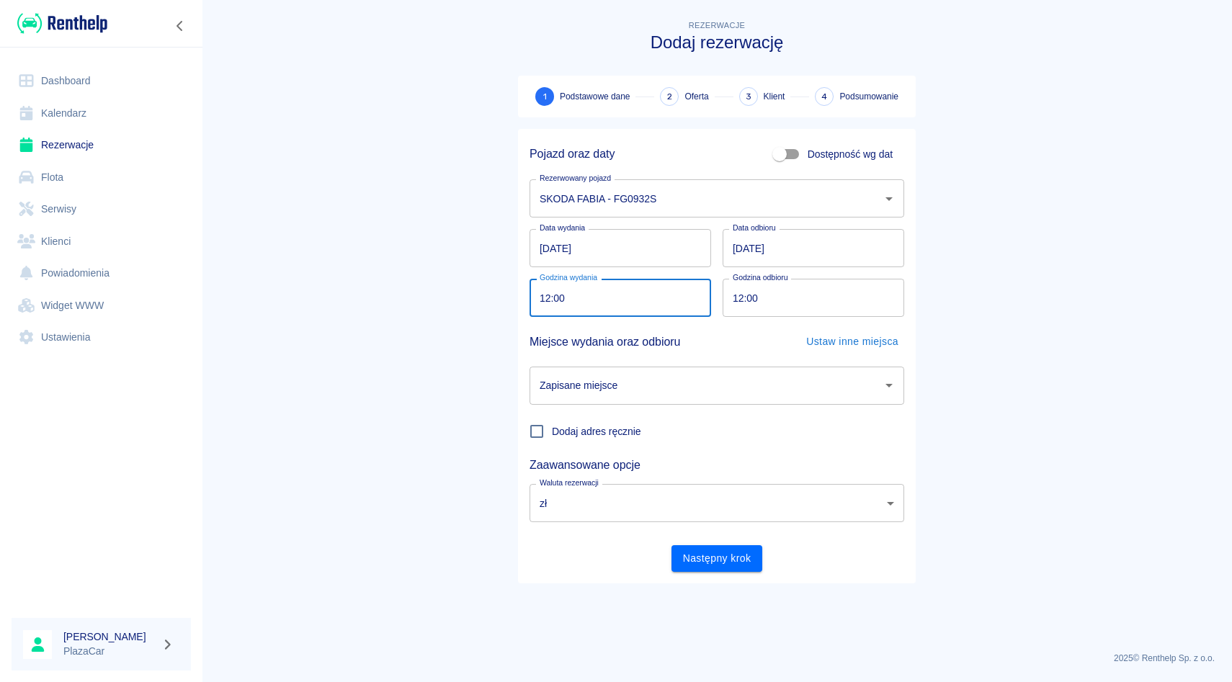
click at [682, 295] on input "12:00" at bounding box center [615, 298] width 171 height 38
click at [870, 197] on icon "Wyczyść" at bounding box center [870, 199] width 9 height 9
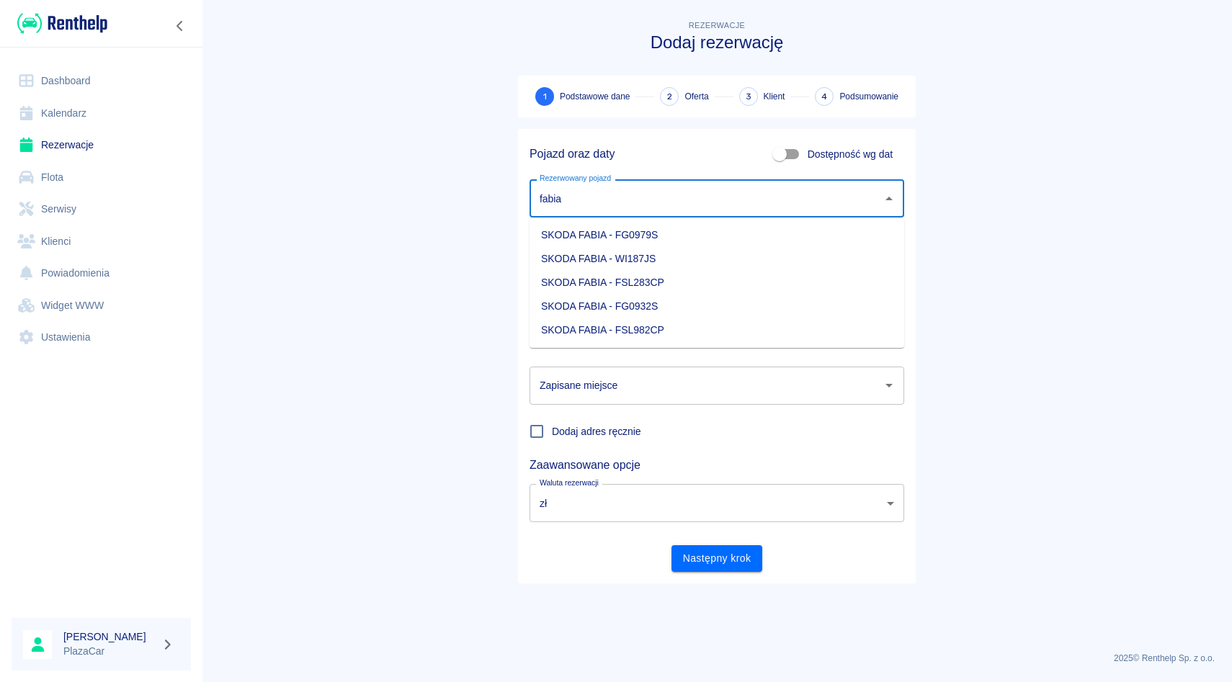
click at [705, 275] on li "SKODA FABIA - FSL283CP" at bounding box center [717, 283] width 375 height 24
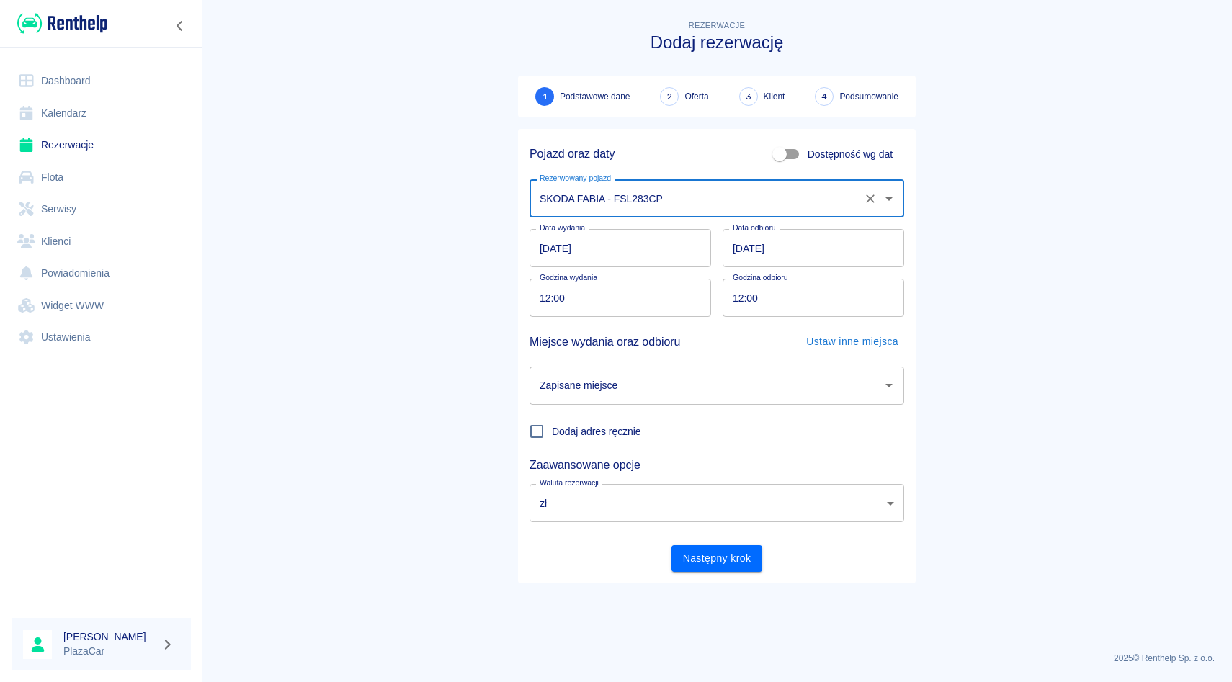
type input "SKODA FABIA - FSL283CP"
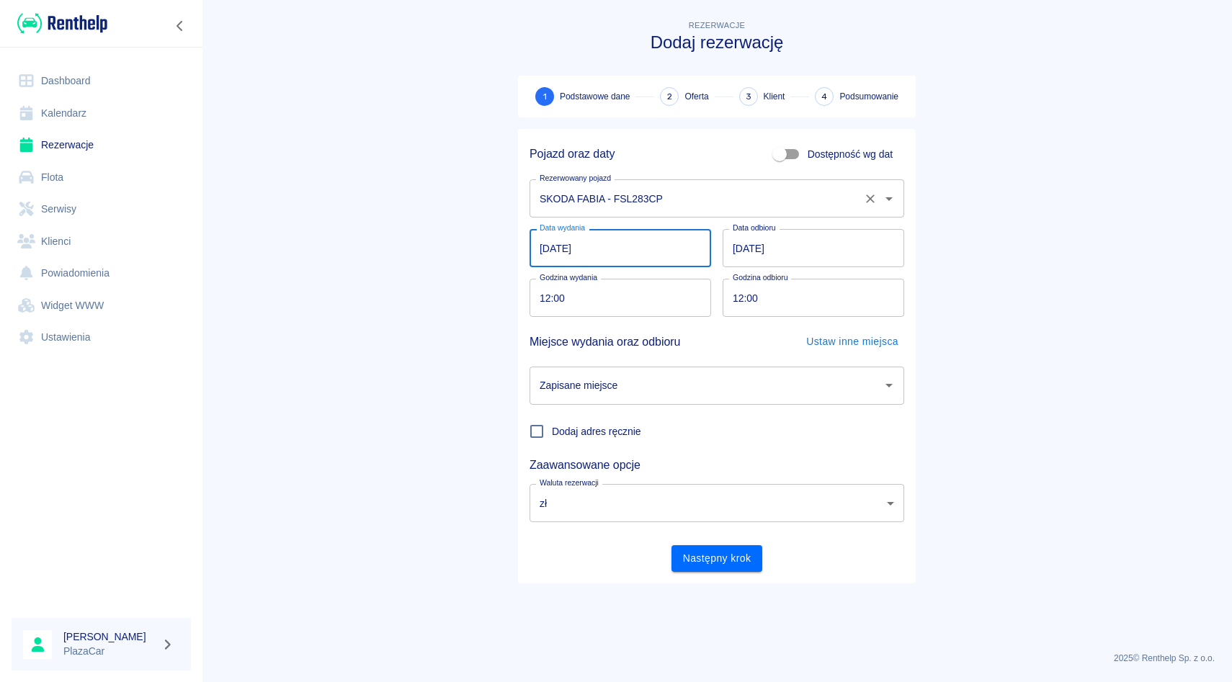
click at [548, 256] on input "13.08.2025" at bounding box center [621, 248] width 182 height 38
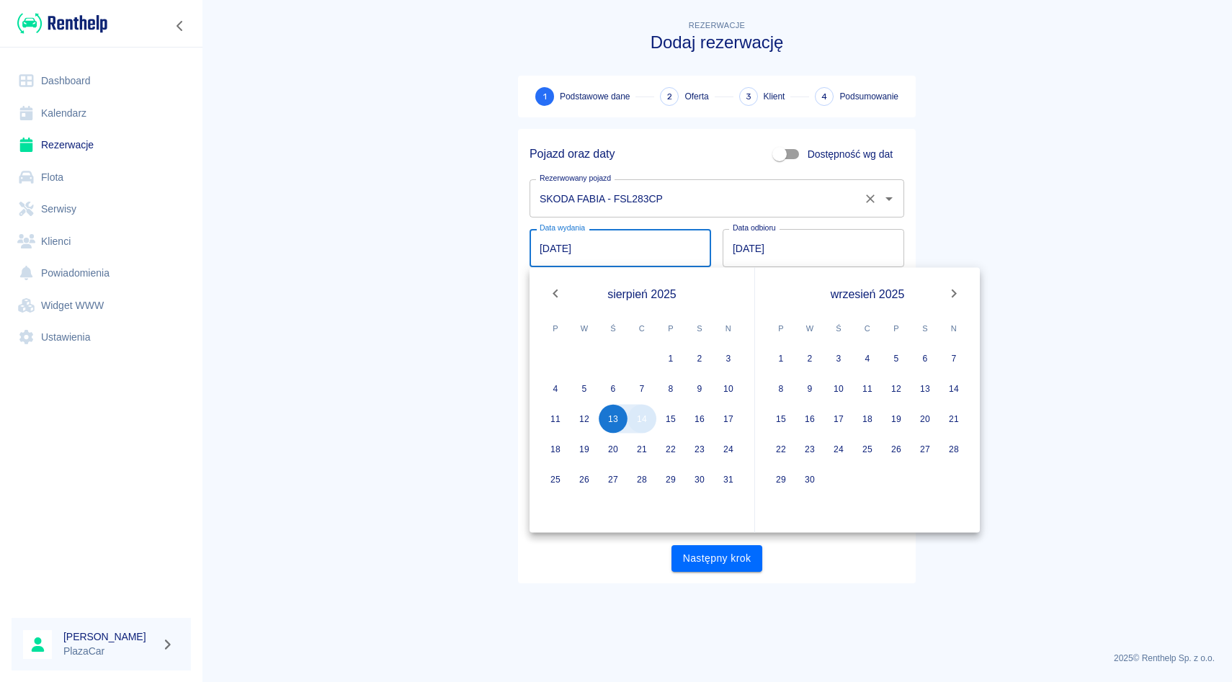
click at [642, 417] on button "14" at bounding box center [642, 419] width 29 height 29
type input "14.08.2025"
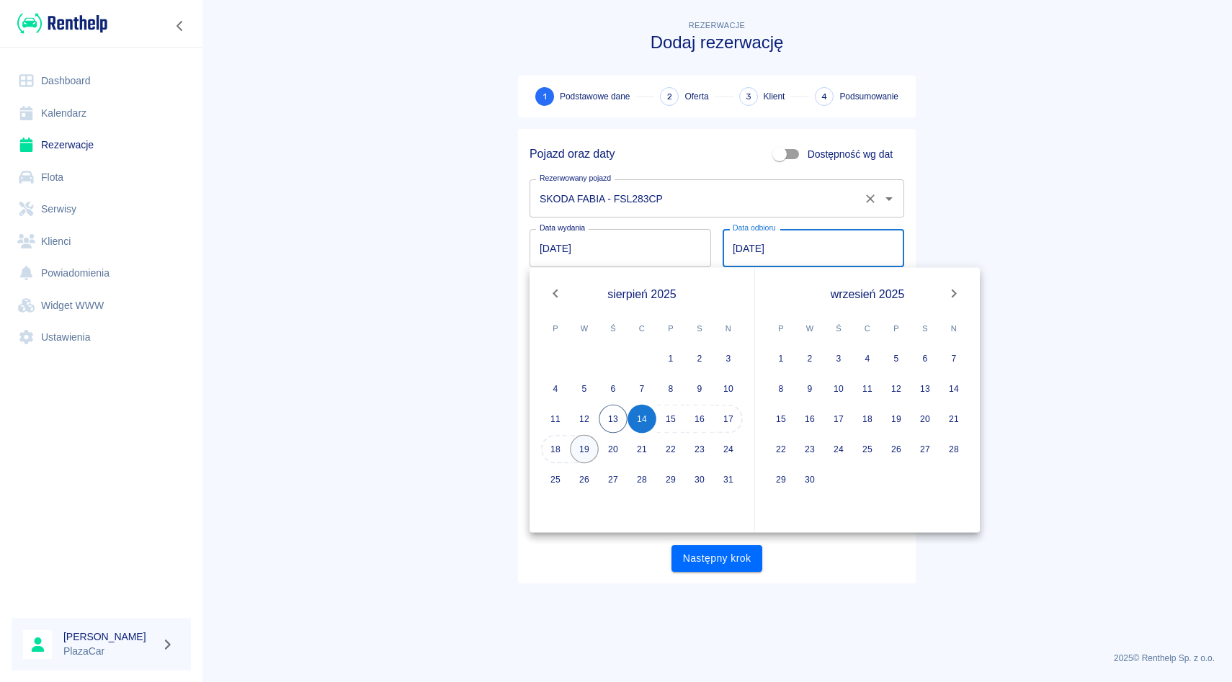
click at [594, 458] on button "19" at bounding box center [584, 449] width 29 height 29
type input "19.08.2025"
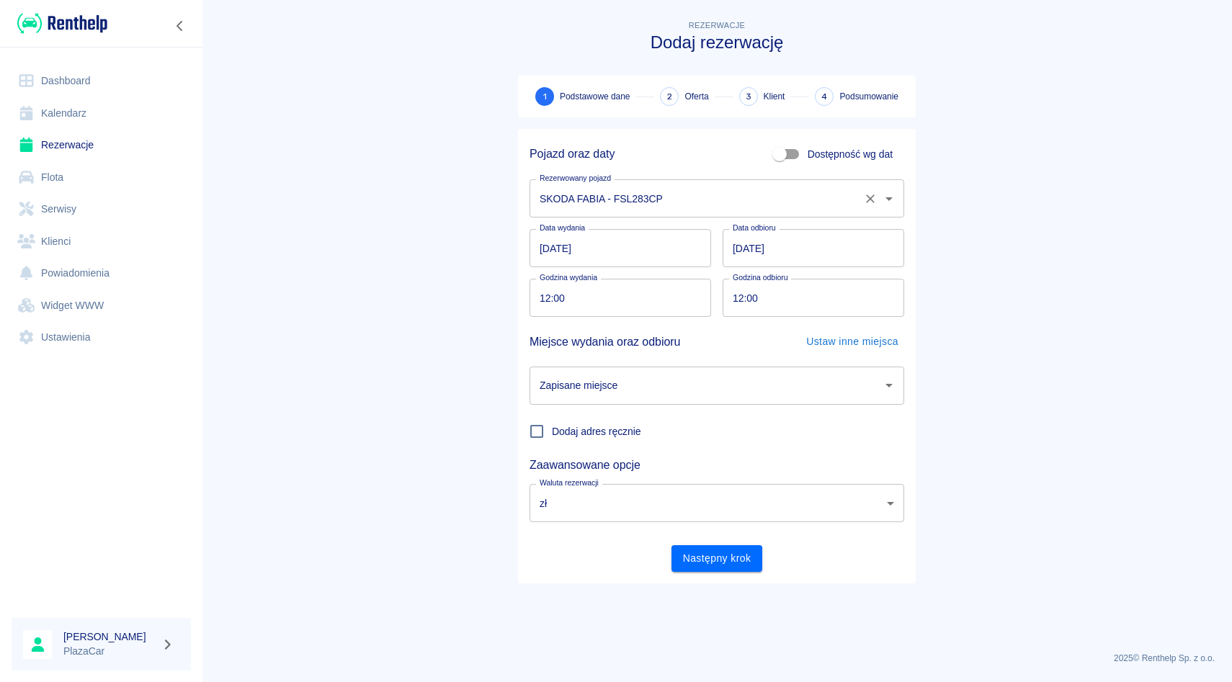
click at [597, 400] on div "Zapisane miejsce" at bounding box center [717, 386] width 375 height 38
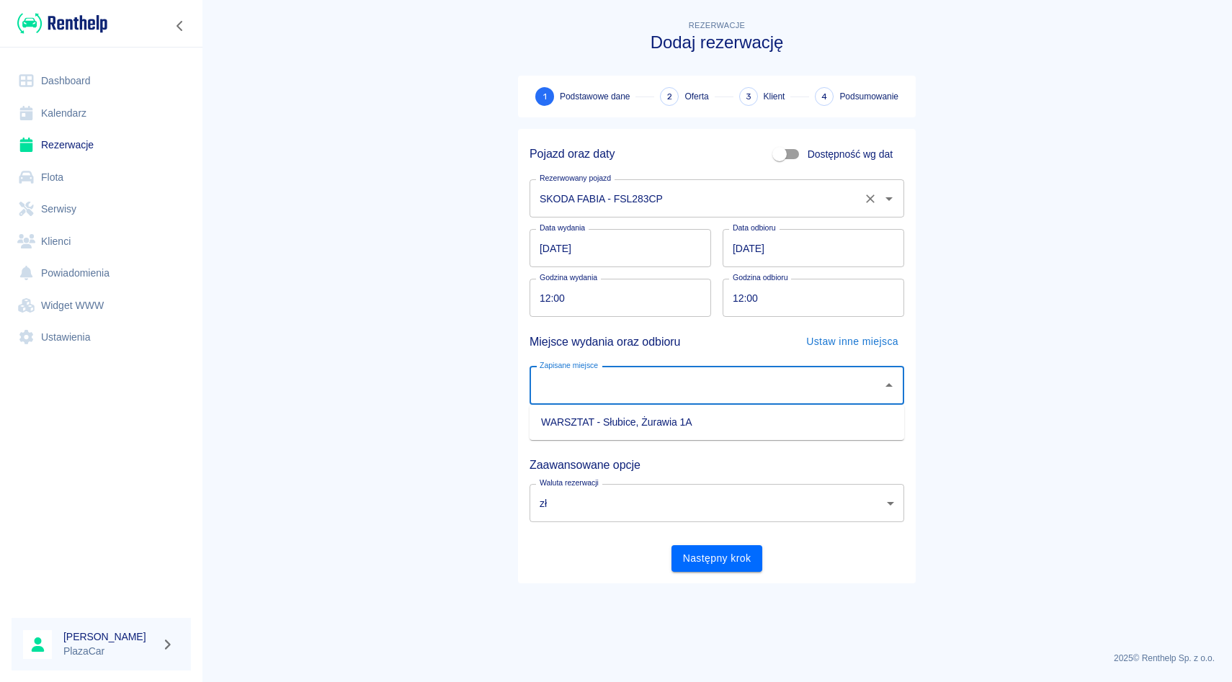
click at [597, 432] on li "WARSZTAT - Słubice, Żurawia 1A" at bounding box center [717, 423] width 375 height 24
type input "WARSZTAT - Słubice, Żurawia 1A"
click at [686, 555] on button "Następny krok" at bounding box center [718, 558] width 92 height 27
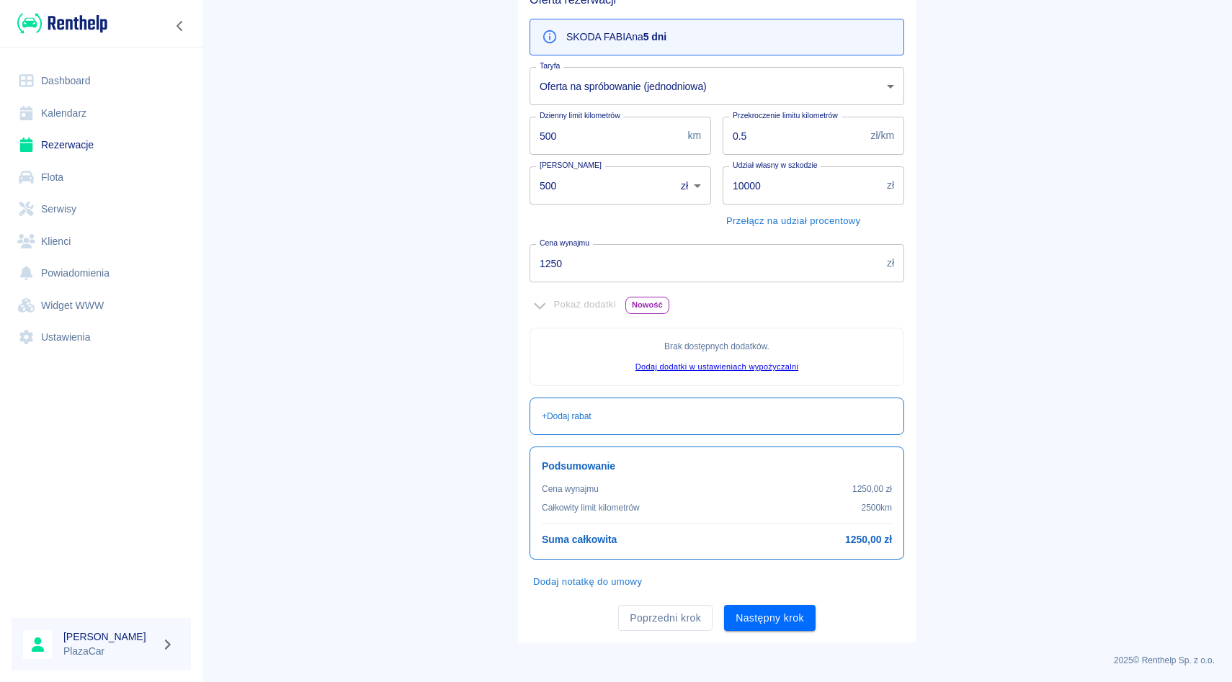
scroll to position [150, 0]
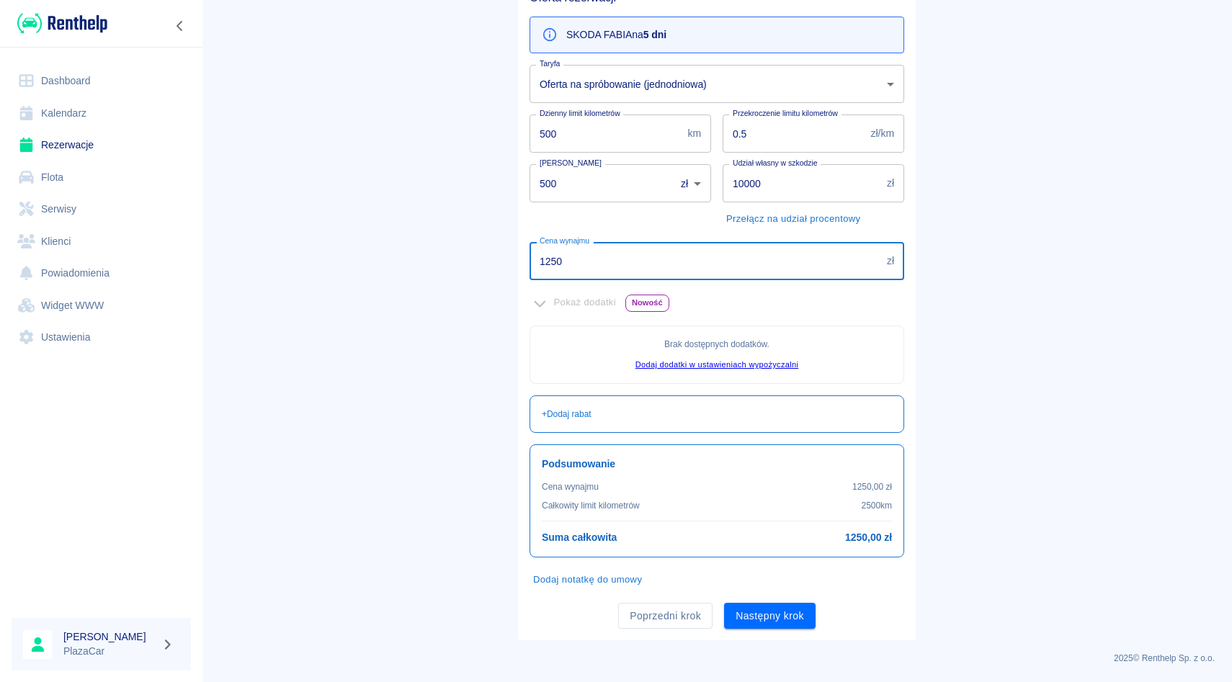
click at [625, 269] on input "1250" at bounding box center [706, 261] width 352 height 38
type input "1000"
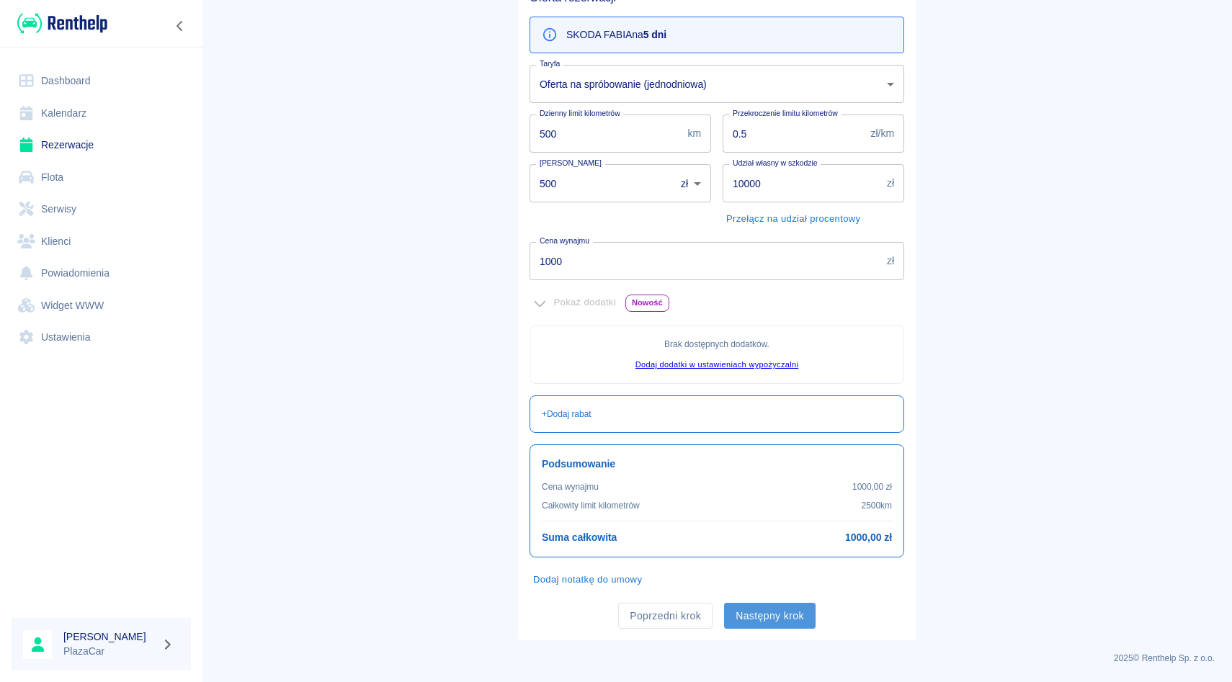
click at [797, 619] on button "Następny krok" at bounding box center [770, 616] width 92 height 27
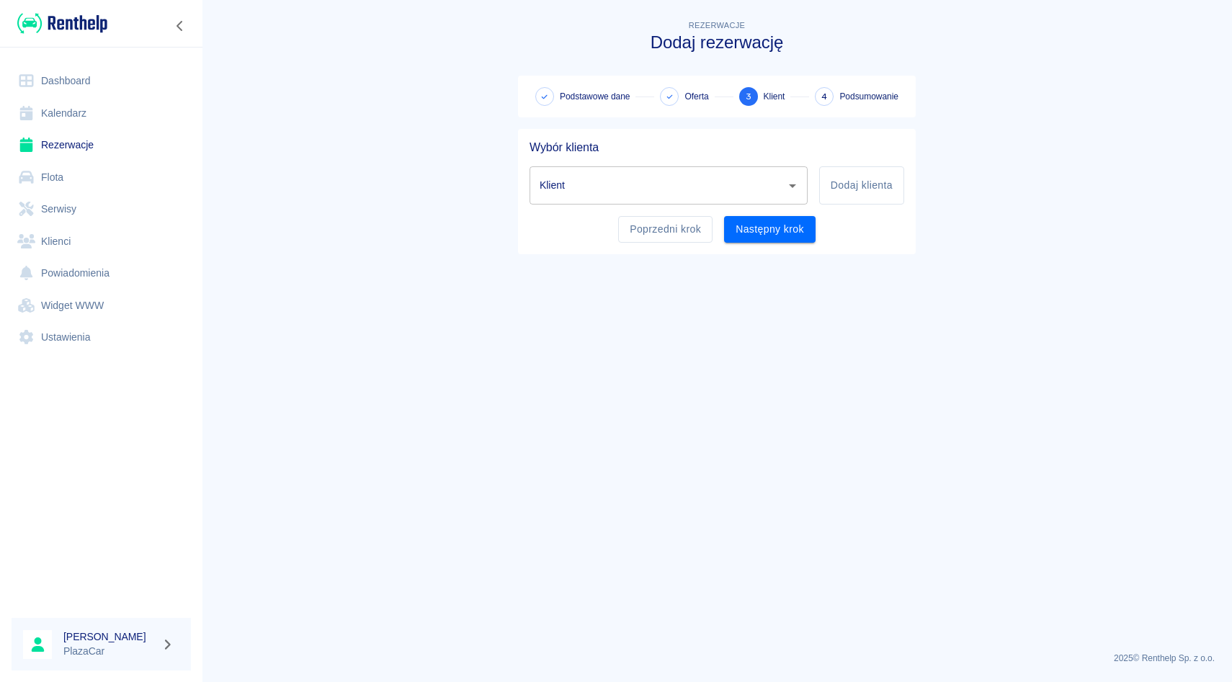
click at [652, 178] on input "Klient" at bounding box center [658, 185] width 244 height 25
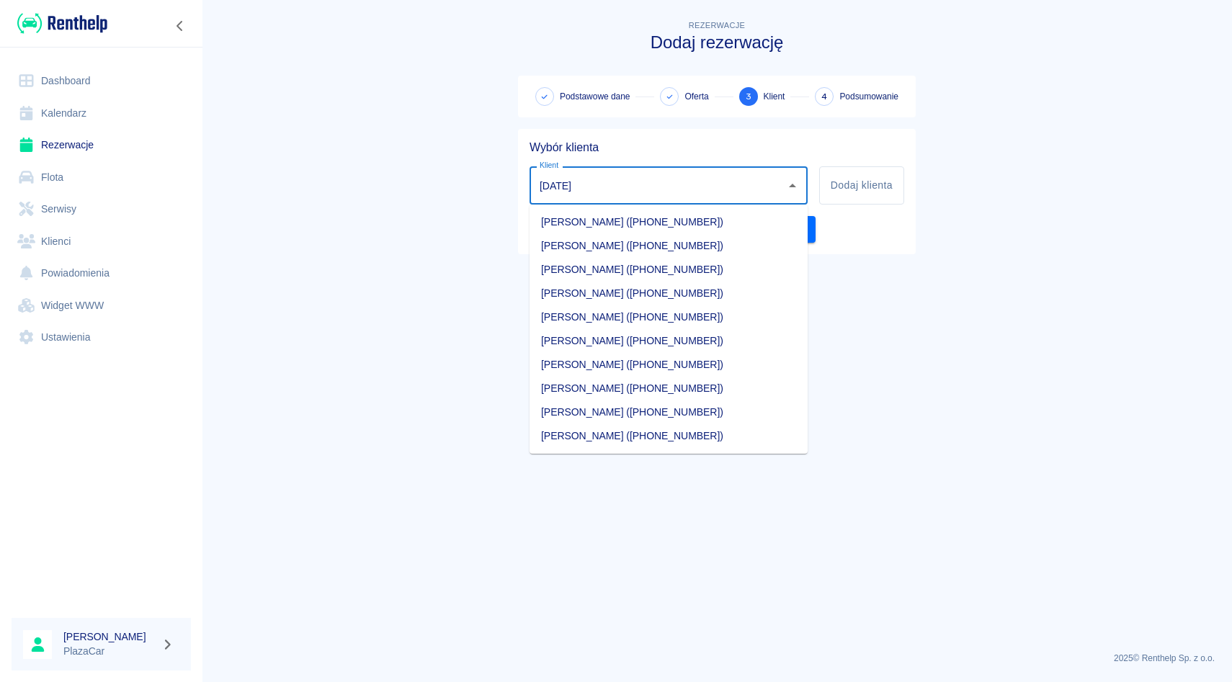
click at [628, 430] on li "Natallia Navaselava (+48574633942)" at bounding box center [669, 436] width 278 height 24
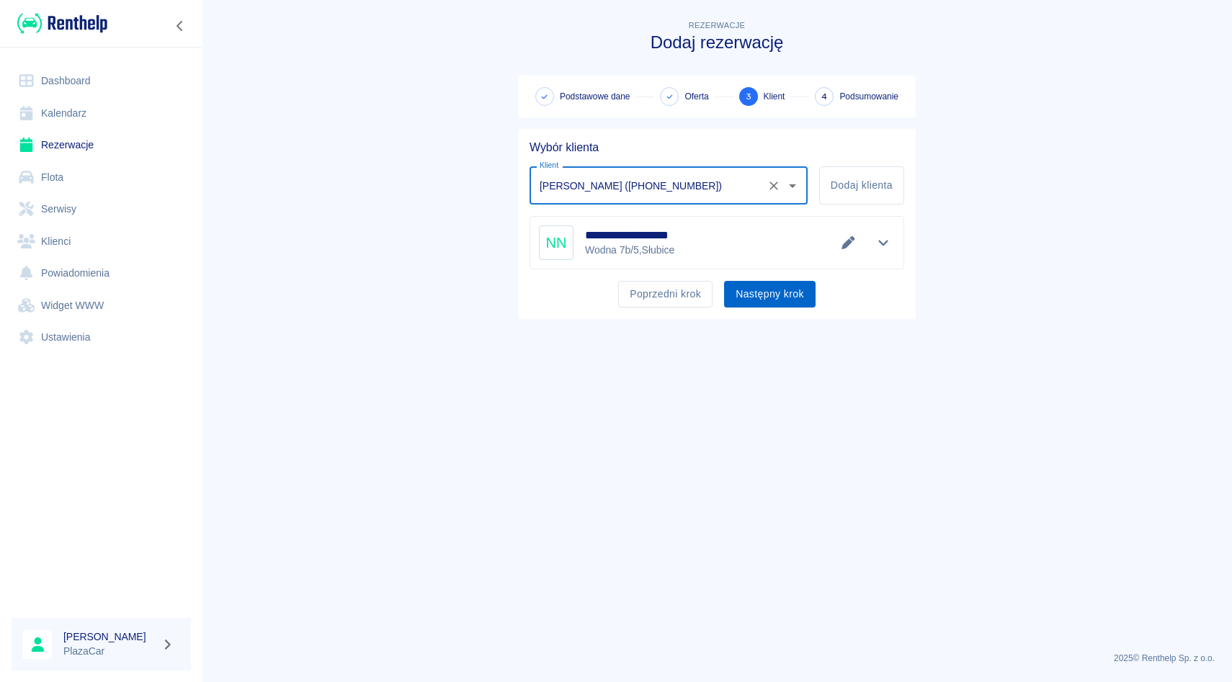
type input "Natallia Navaselava (+48574633942)"
click at [756, 300] on button "Następny krok" at bounding box center [770, 294] width 92 height 27
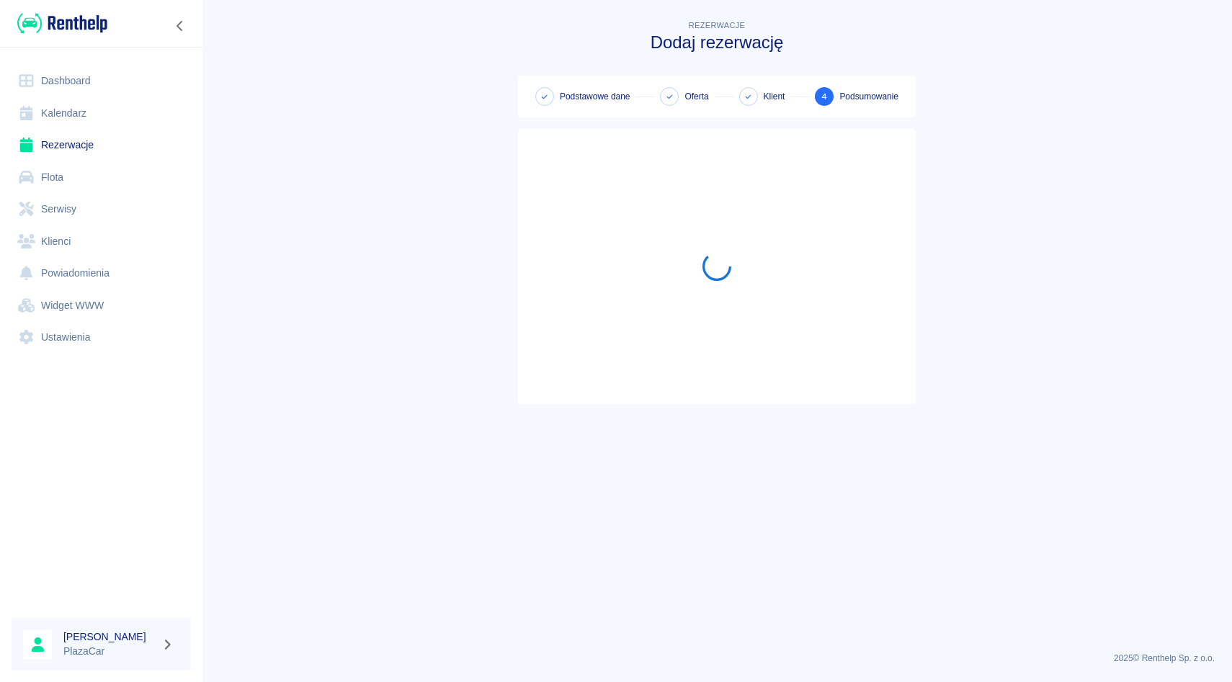
scroll to position [95, 0]
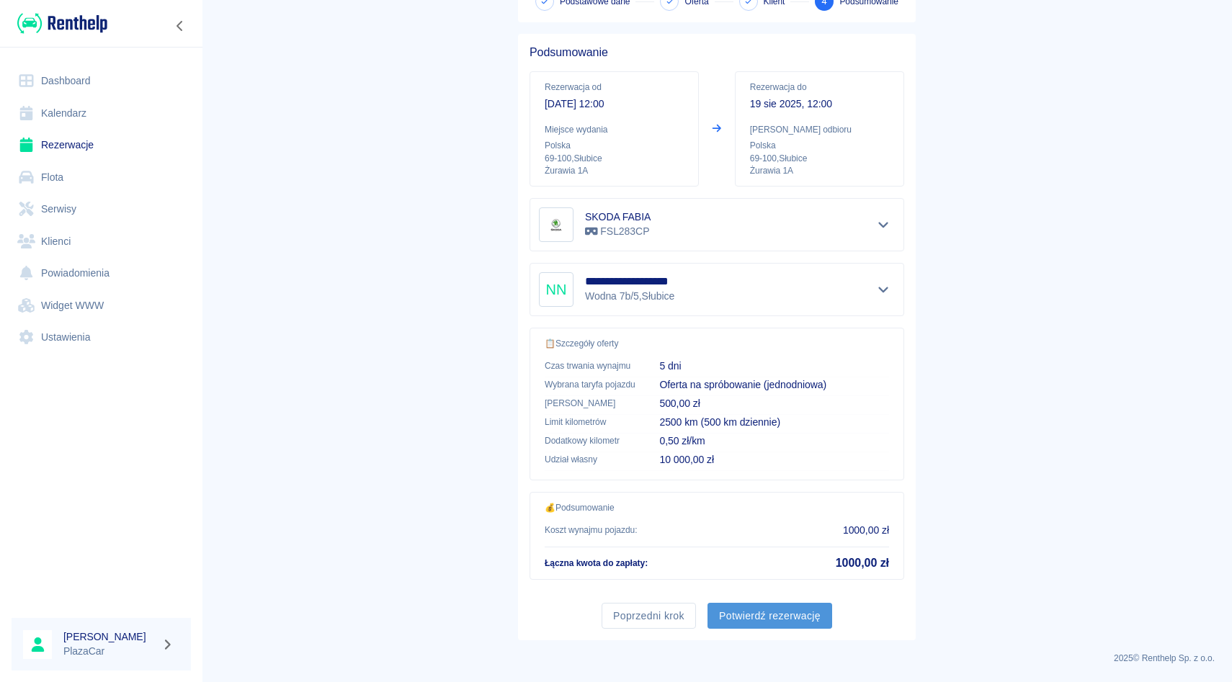
click at [757, 612] on button "Potwierdź rezerwację" at bounding box center [770, 616] width 125 height 27
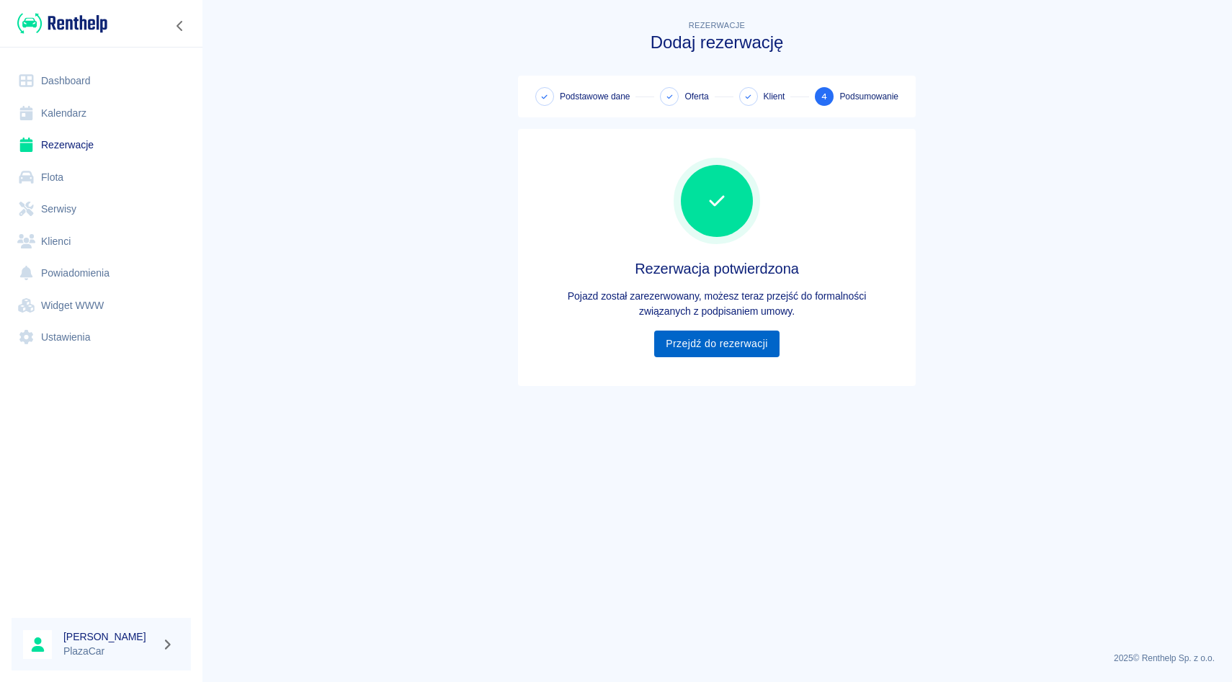
click at [746, 354] on link "Przejdź do rezerwacji" at bounding box center [716, 344] width 125 height 27
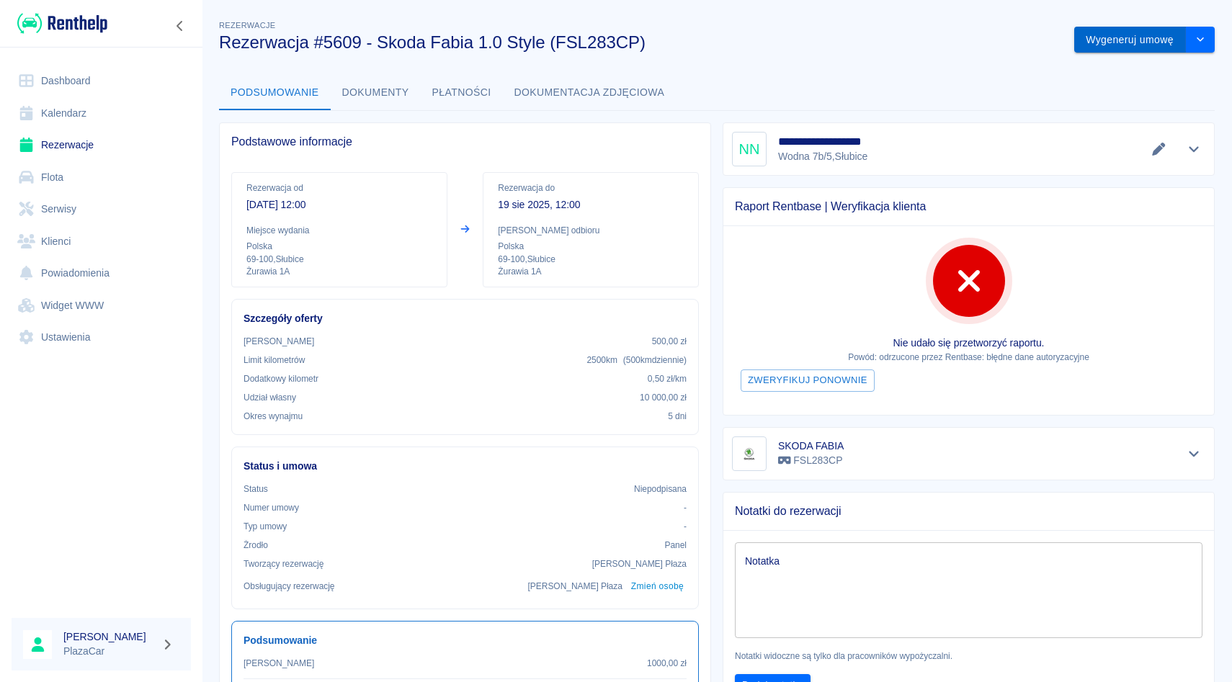
click at [1115, 45] on button "Wygeneruj umowę" at bounding box center [1130, 40] width 112 height 27
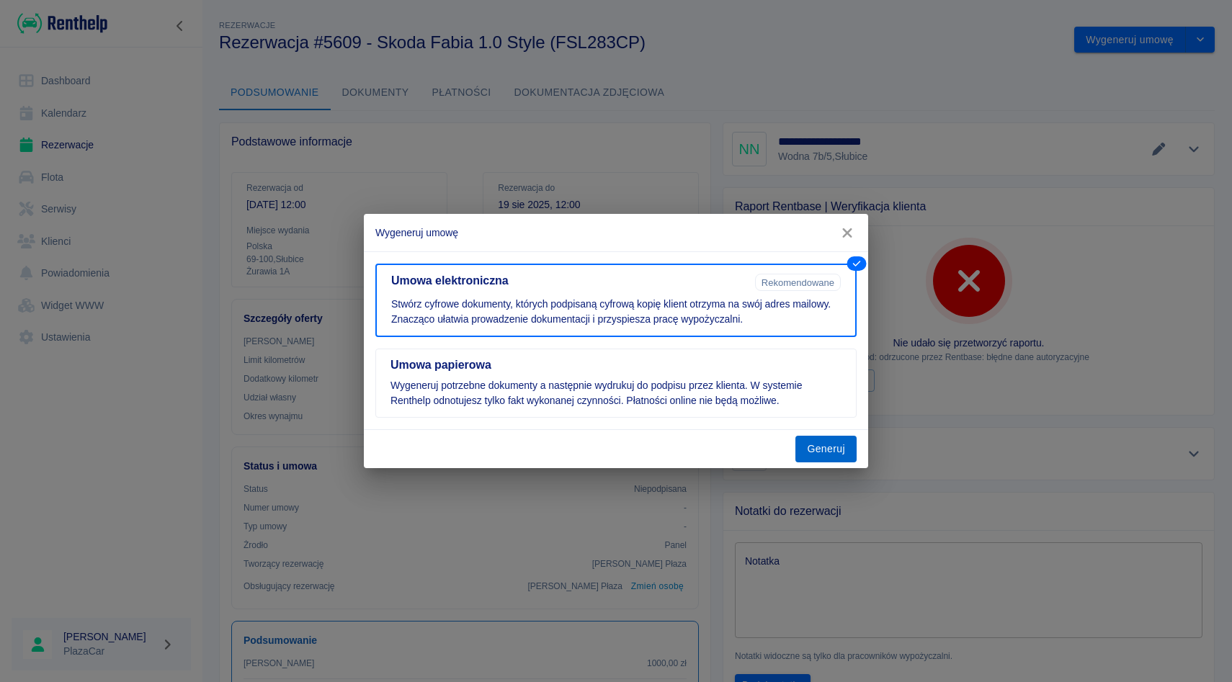
click at [826, 460] on button "Generuj" at bounding box center [825, 449] width 61 height 27
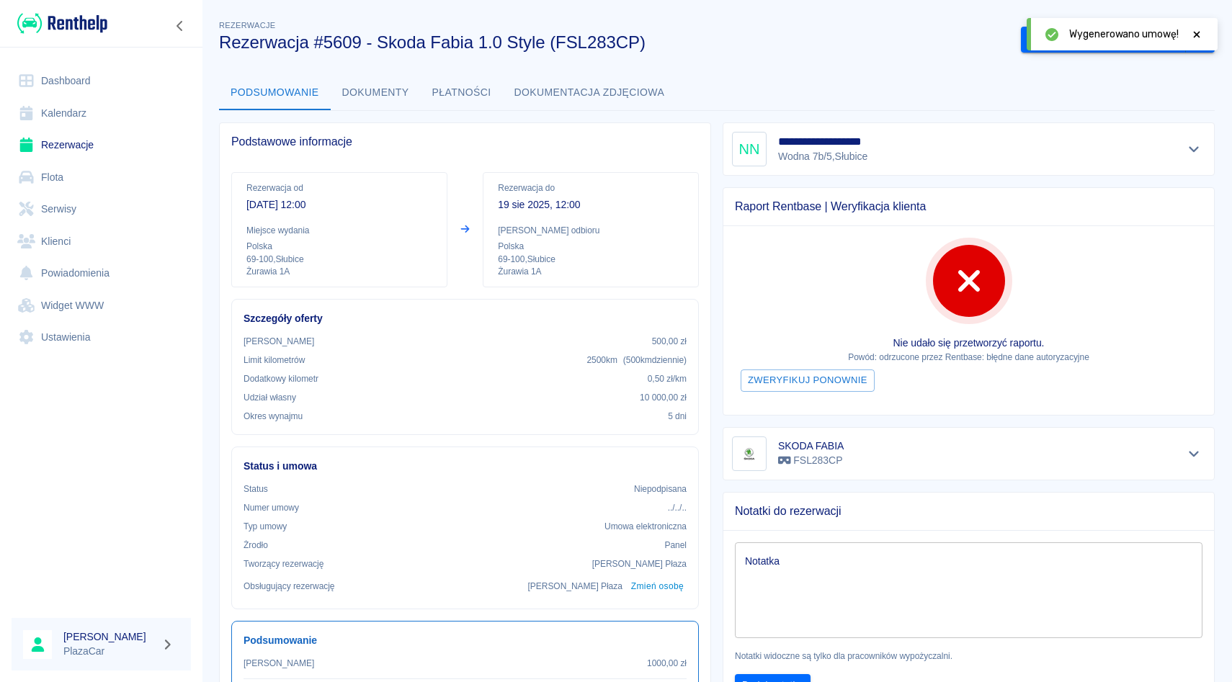
click at [1197, 34] on icon at bounding box center [1197, 34] width 6 height 6
click at [1125, 37] on button "Podpisz umowę elektroniczną" at bounding box center [1103, 40] width 165 height 27
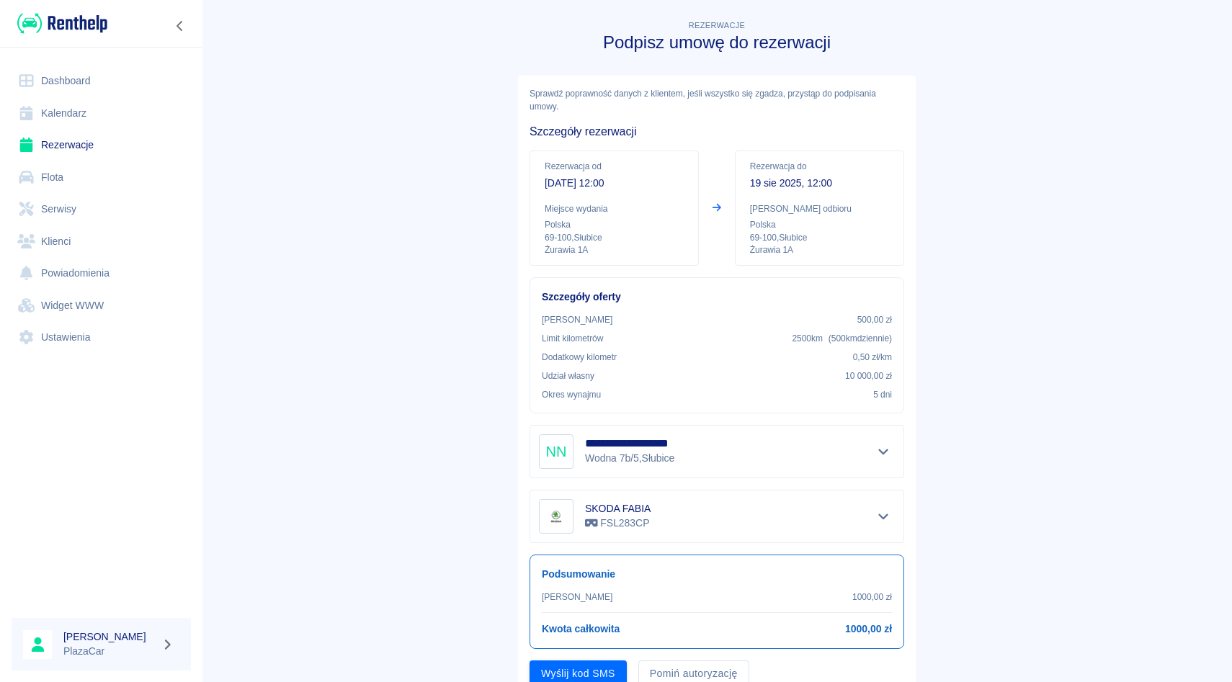
scroll to position [58, 0]
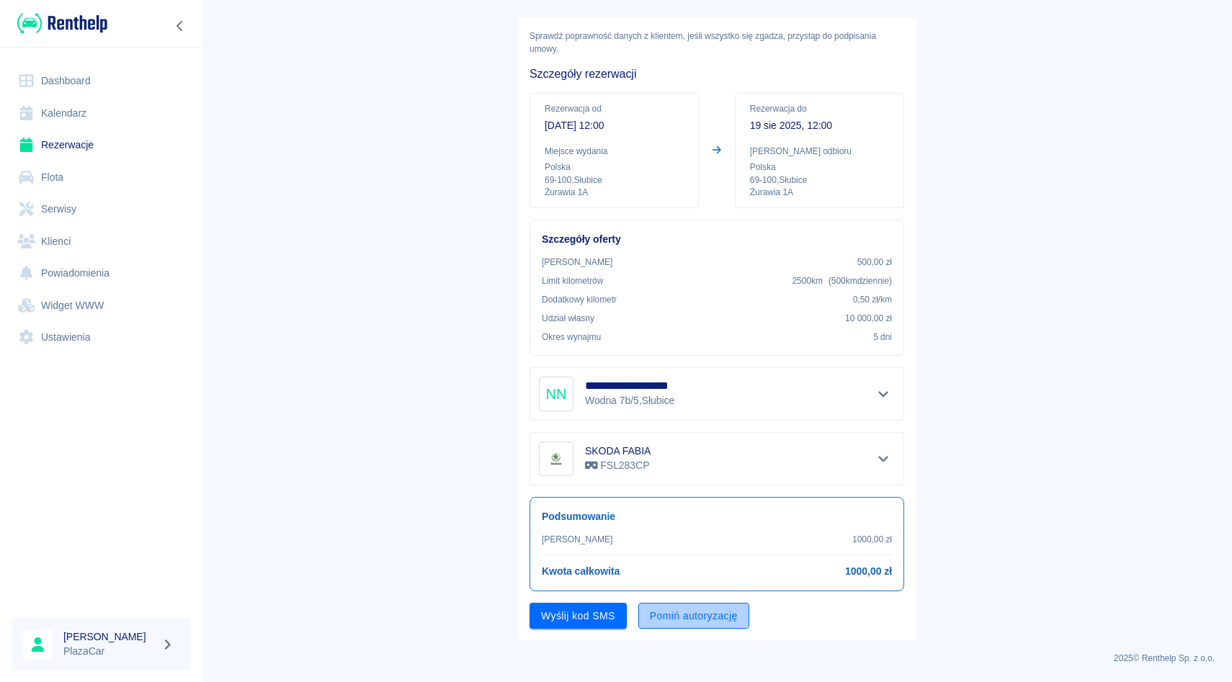
click at [661, 604] on button "Pomiń autoryzację" at bounding box center [693, 616] width 111 height 27
click at [608, 618] on button "Podpisz umowę" at bounding box center [579, 616] width 98 height 27
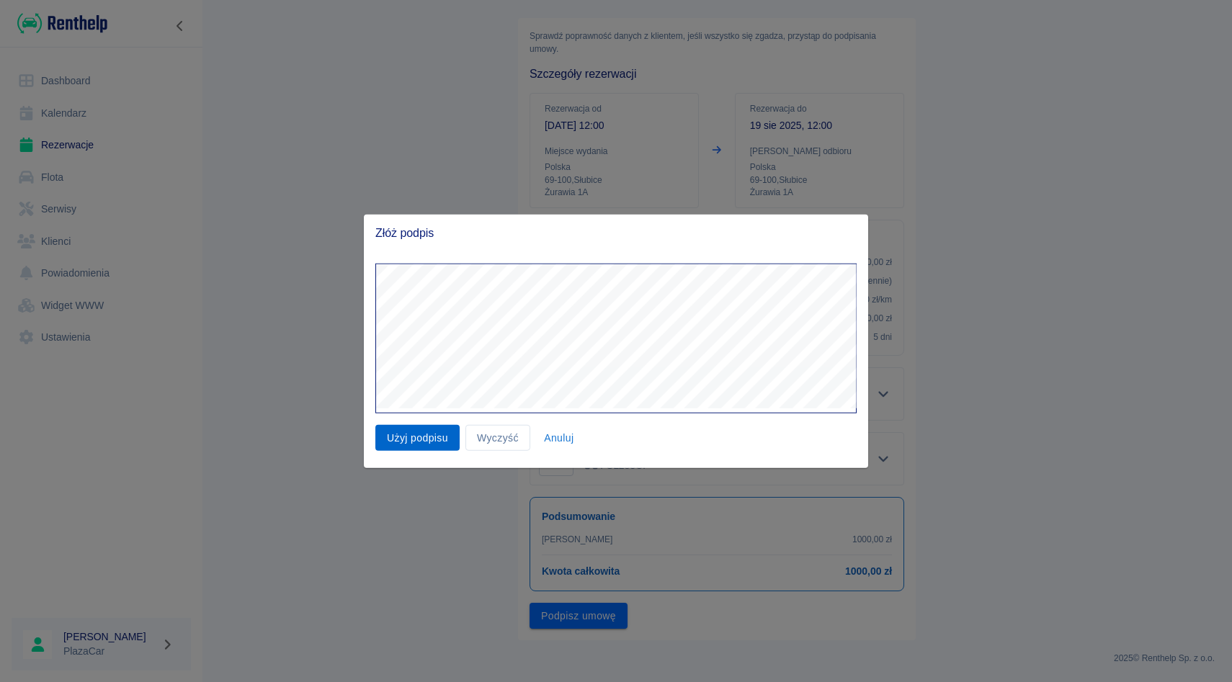
click at [427, 444] on button "Użyj podpisu" at bounding box center [417, 437] width 84 height 27
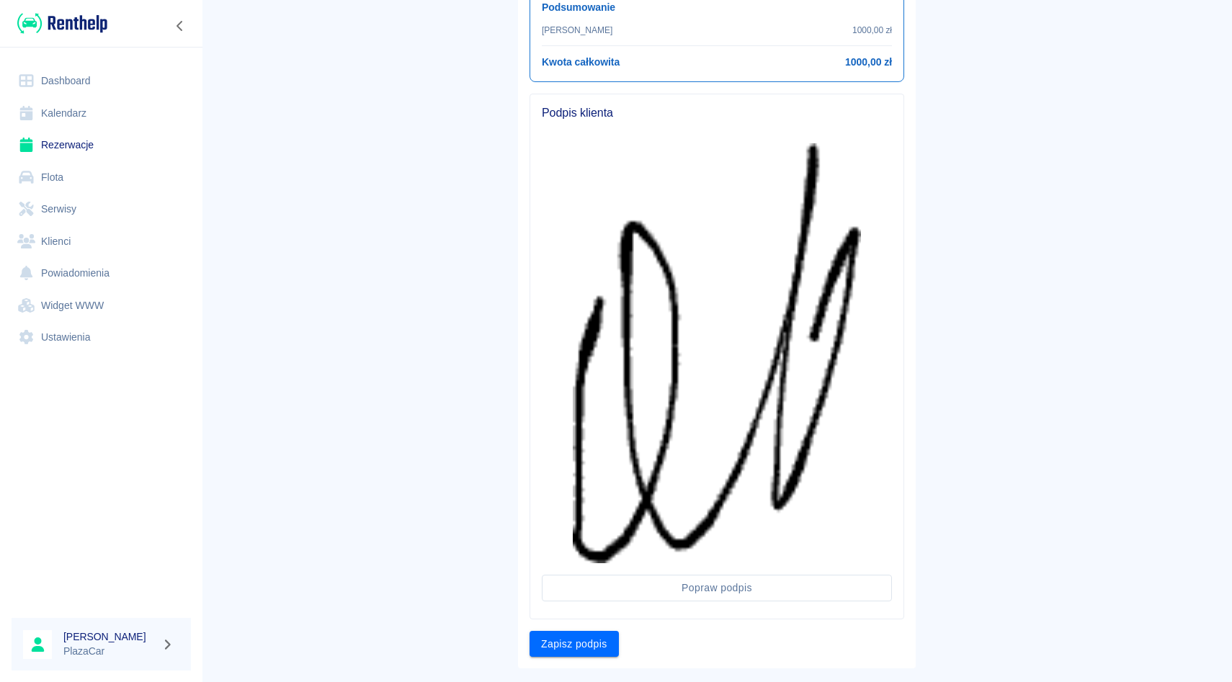
scroll to position [595, 0]
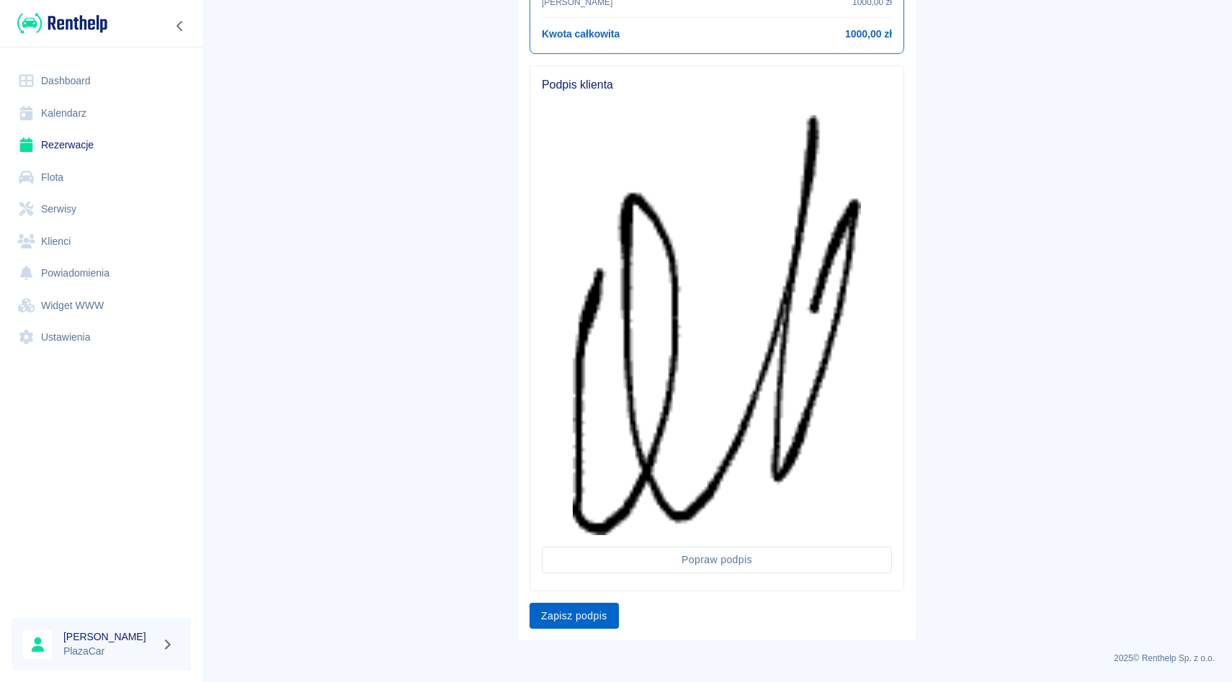
click at [576, 608] on button "Zapisz podpis" at bounding box center [574, 616] width 89 height 27
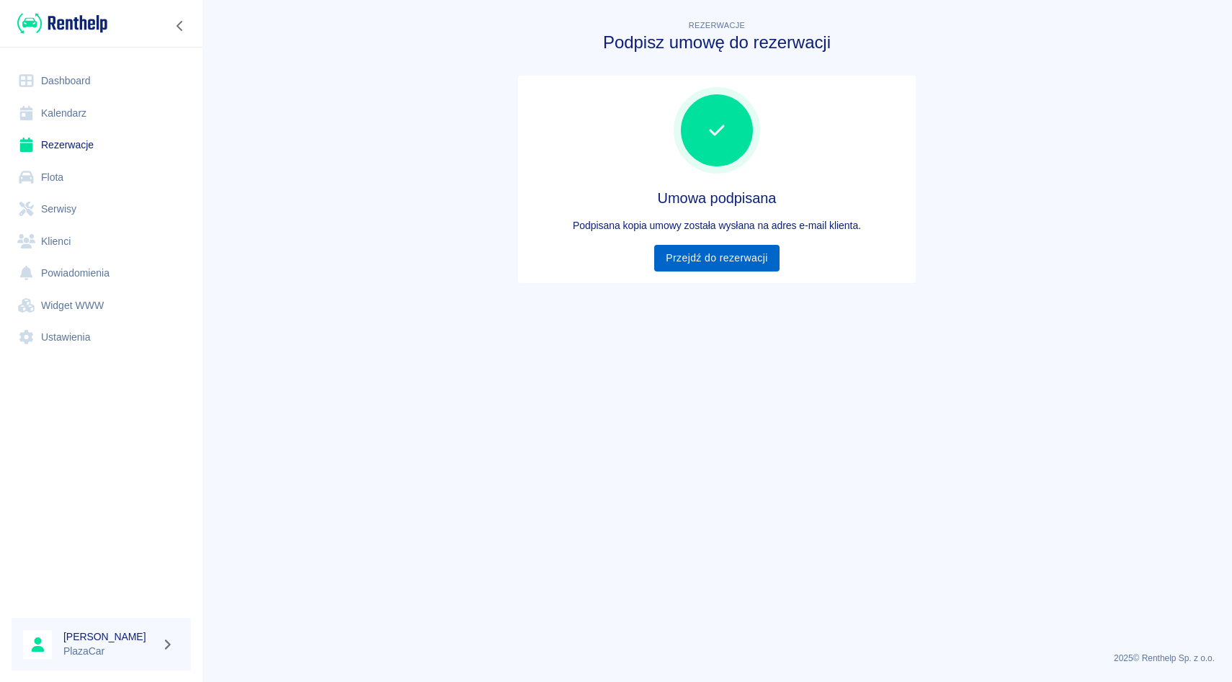
click at [759, 253] on link "Przejdź do rezerwacji" at bounding box center [716, 258] width 125 height 27
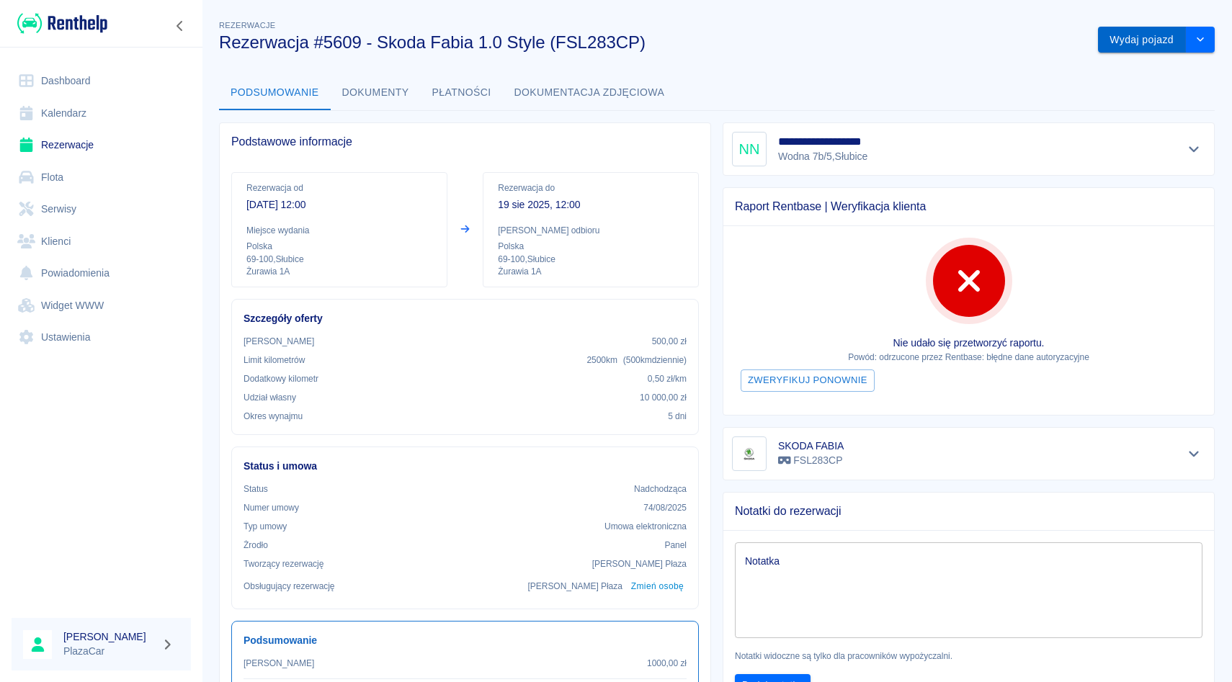
click at [1127, 32] on button "Wydaj pojazd" at bounding box center [1142, 40] width 88 height 27
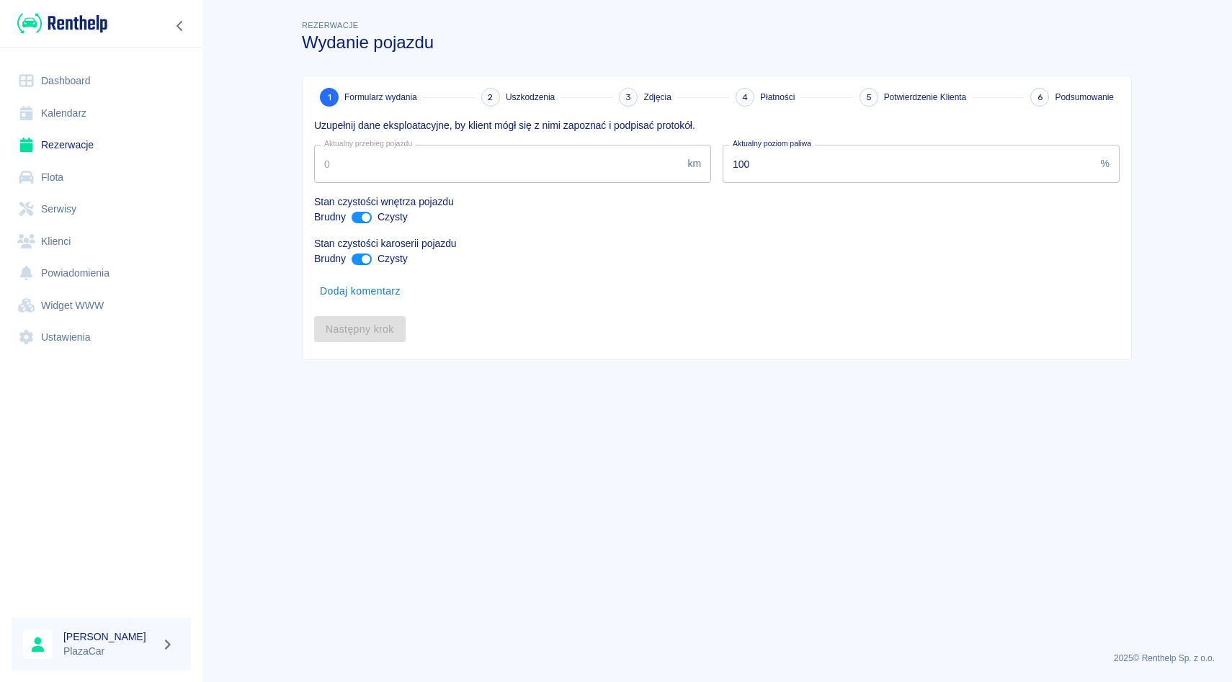
type input "275908"
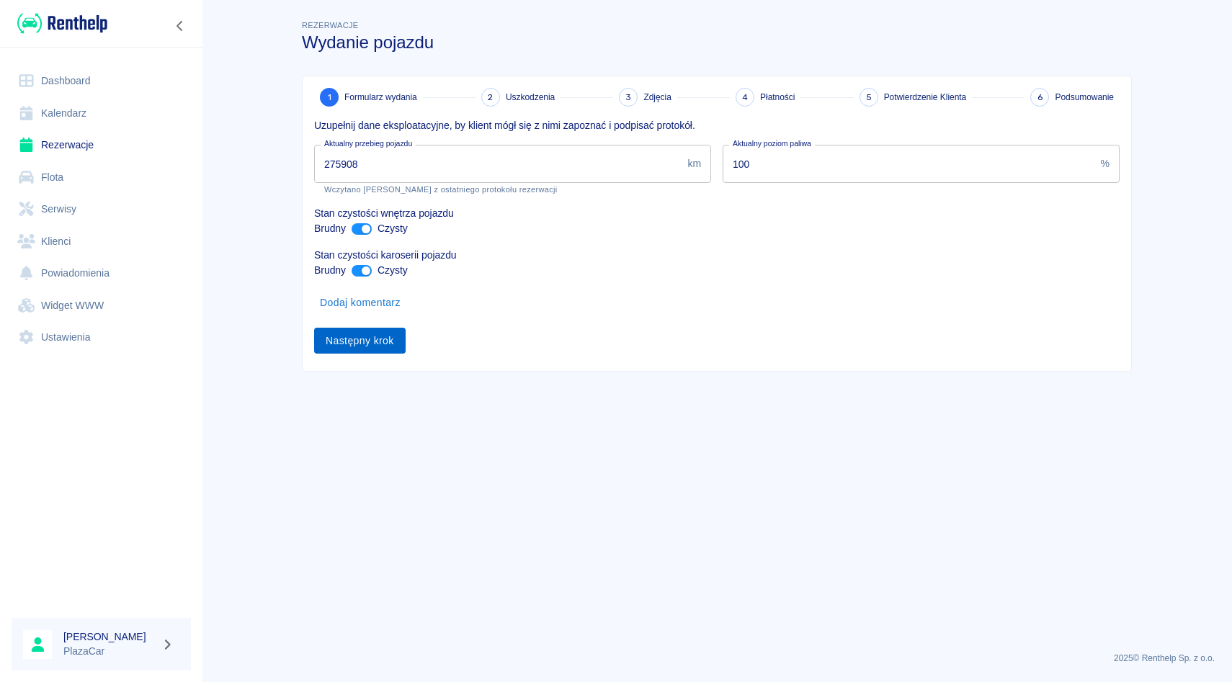
click at [401, 339] on button "Następny krok" at bounding box center [360, 341] width 92 height 27
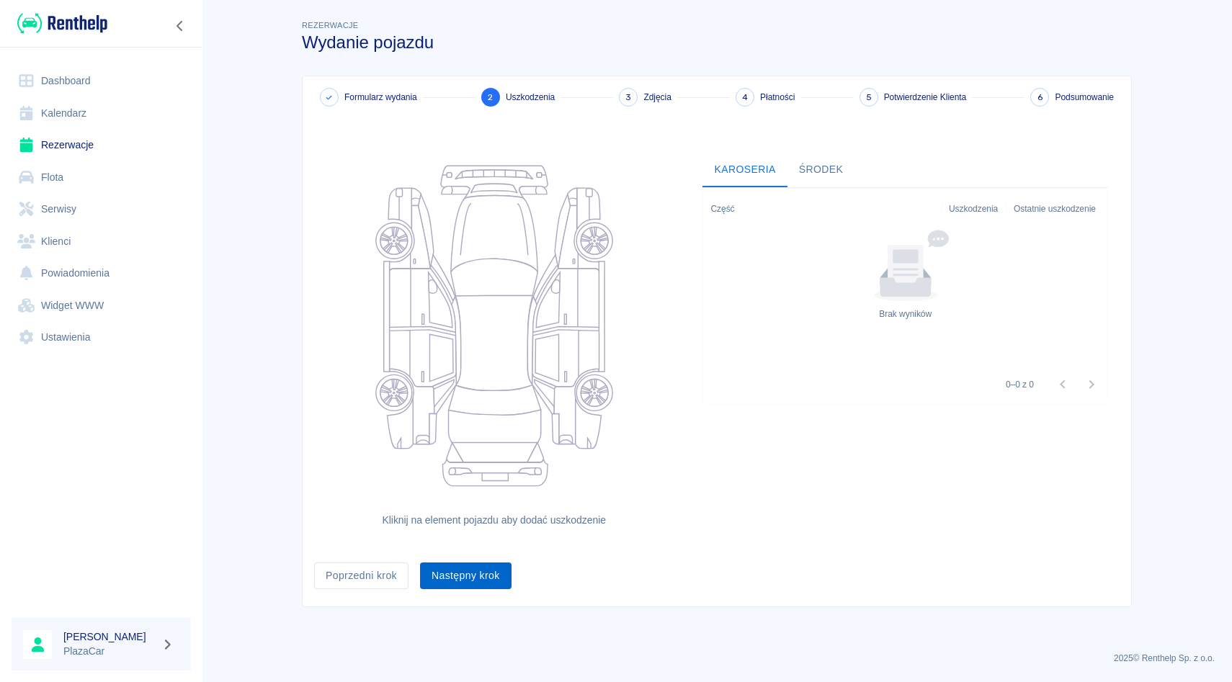
click at [464, 577] on button "Następny krok" at bounding box center [466, 576] width 92 height 27
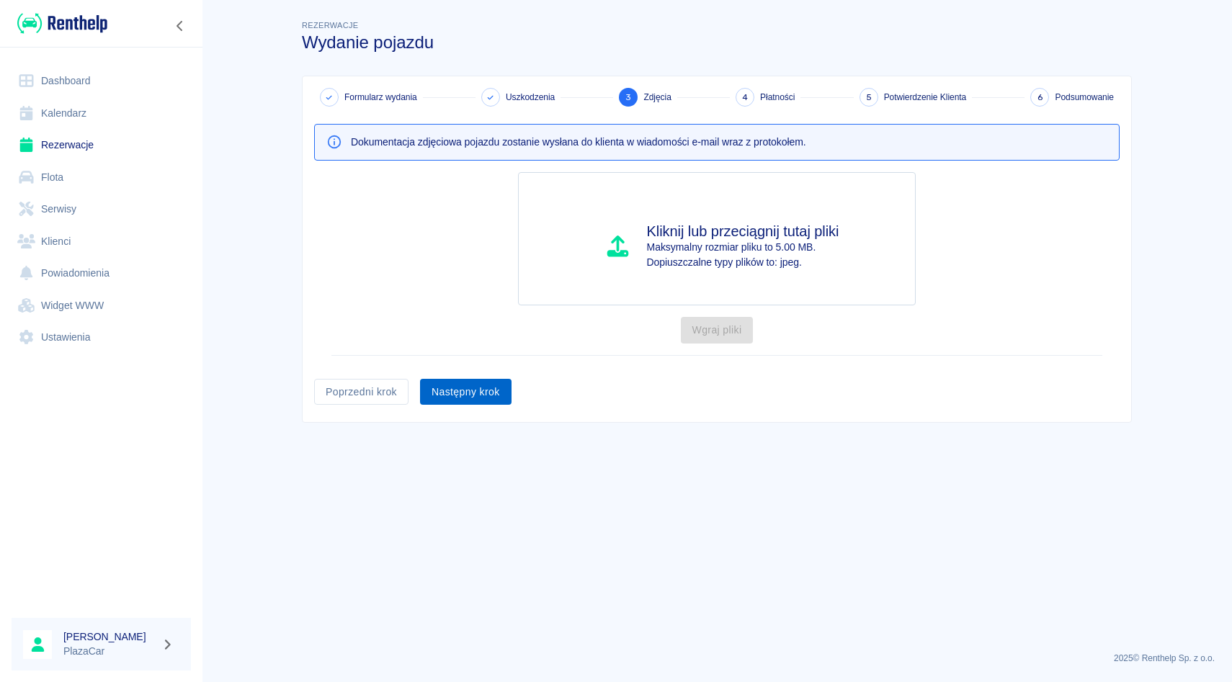
click at [471, 393] on button "Następny krok" at bounding box center [466, 392] width 92 height 27
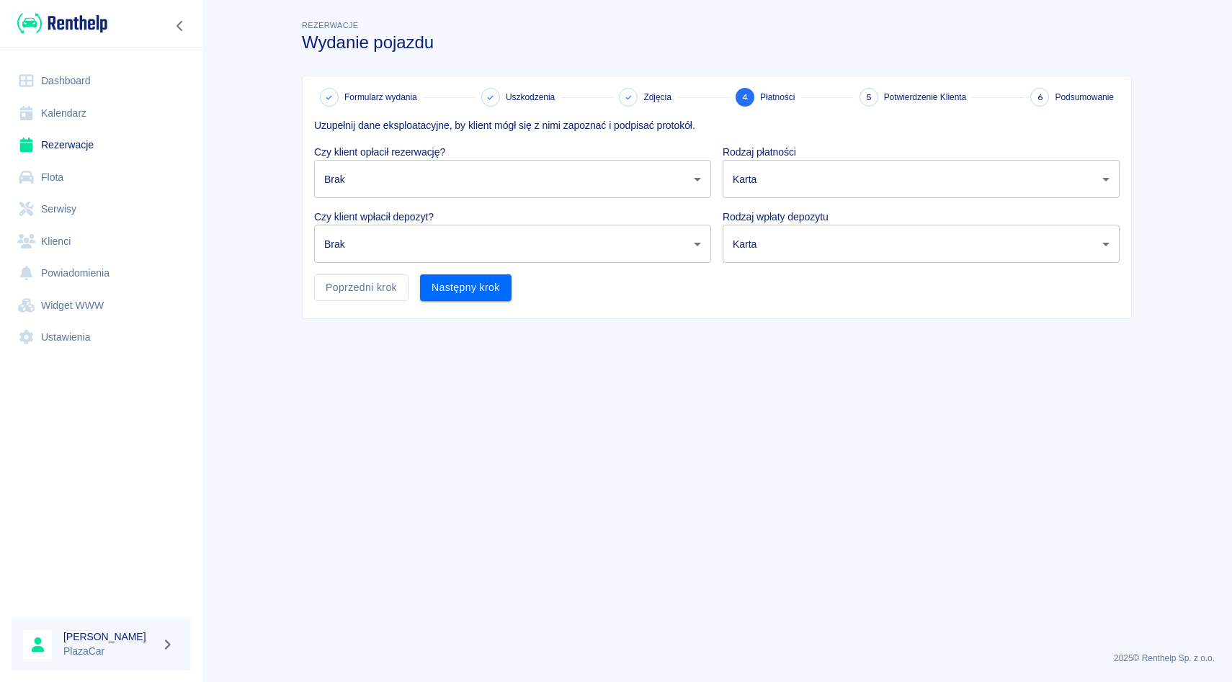
click at [453, 156] on p "Czy klient opłacił rezerwację?" at bounding box center [512, 152] width 397 height 15
click at [452, 170] on body "Używamy plików Cookies, by zapewnić Ci najlepsze możliwe doświadczenie. Aby dow…" at bounding box center [616, 341] width 1232 height 682
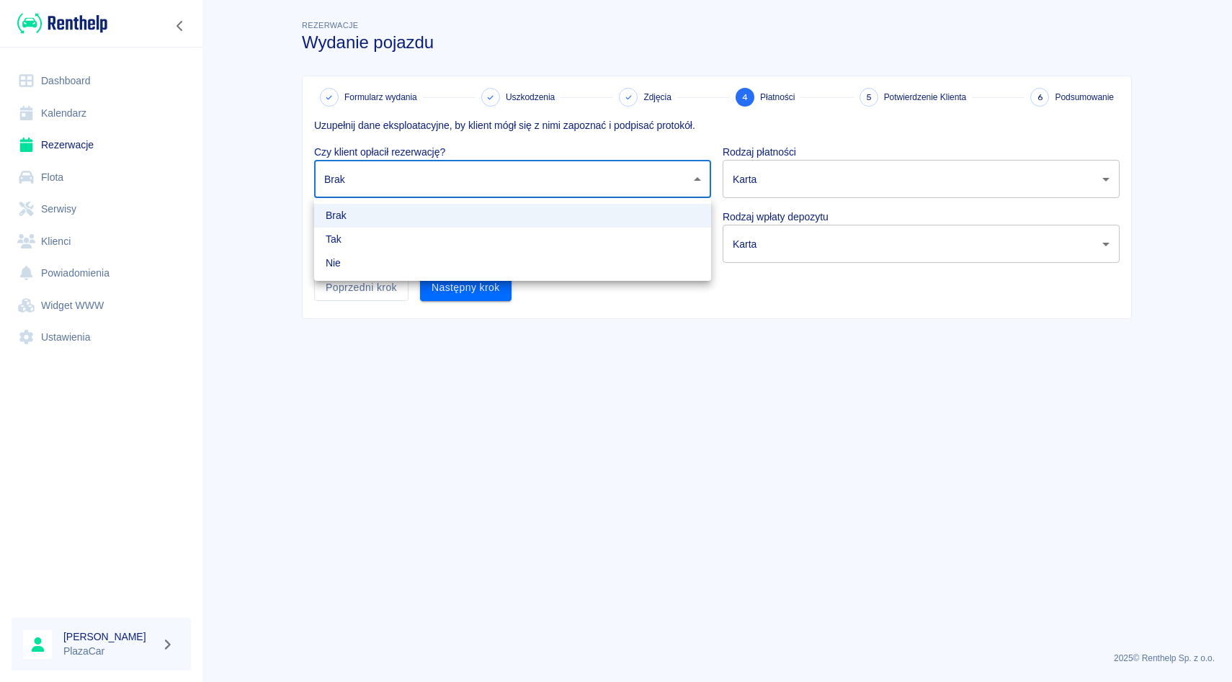
click at [424, 246] on li "Tak" at bounding box center [512, 240] width 397 height 24
type input "true"
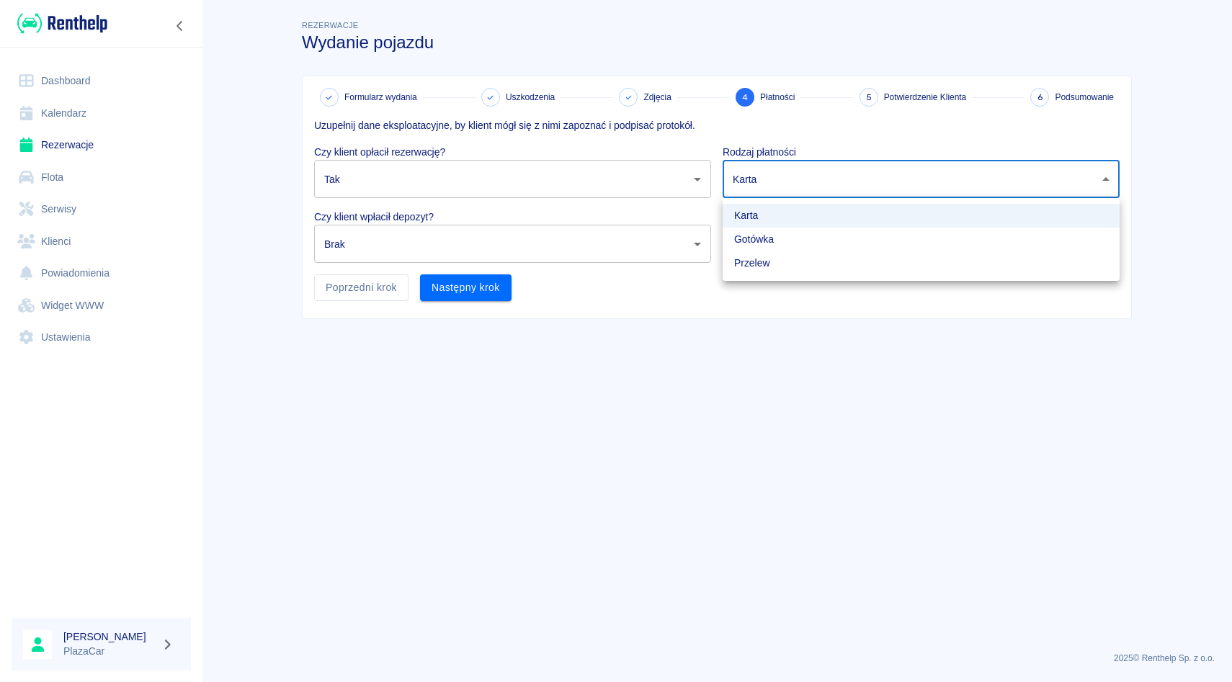
click at [770, 194] on body "Używamy plików Cookies, by zapewnić Ci najlepsze możliwe doświadczenie. Aby dow…" at bounding box center [616, 341] width 1232 height 682
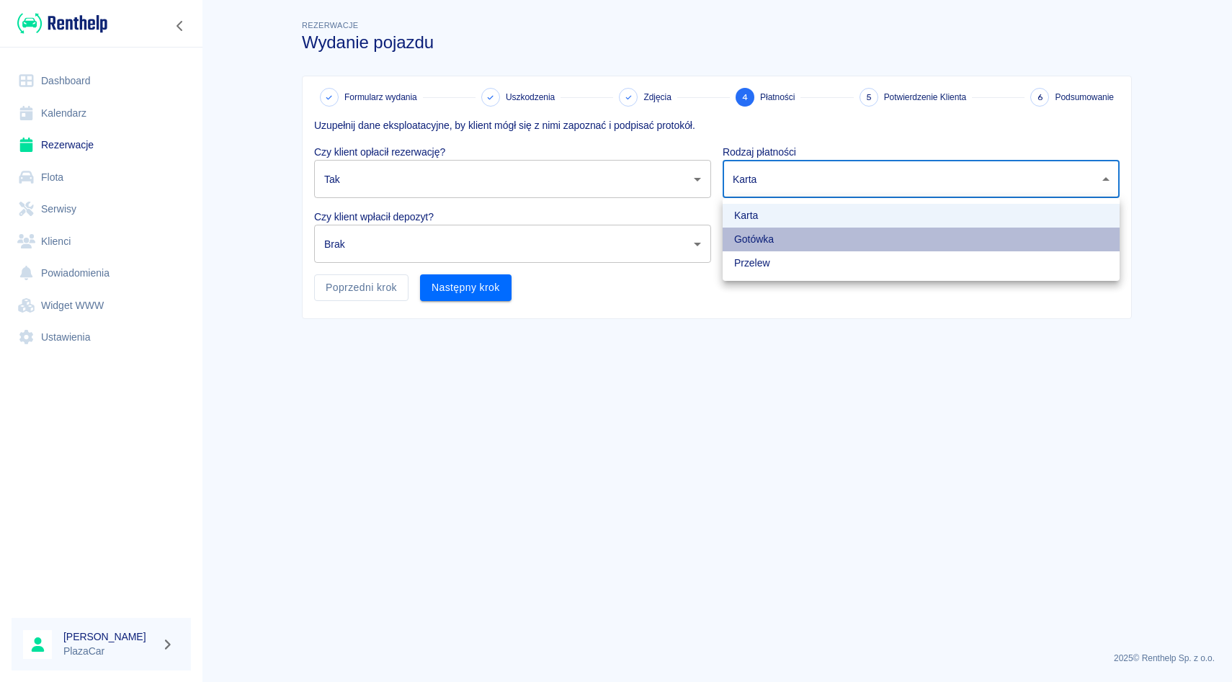
click at [757, 236] on li "Gotówka" at bounding box center [921, 240] width 397 height 24
type input "cash"
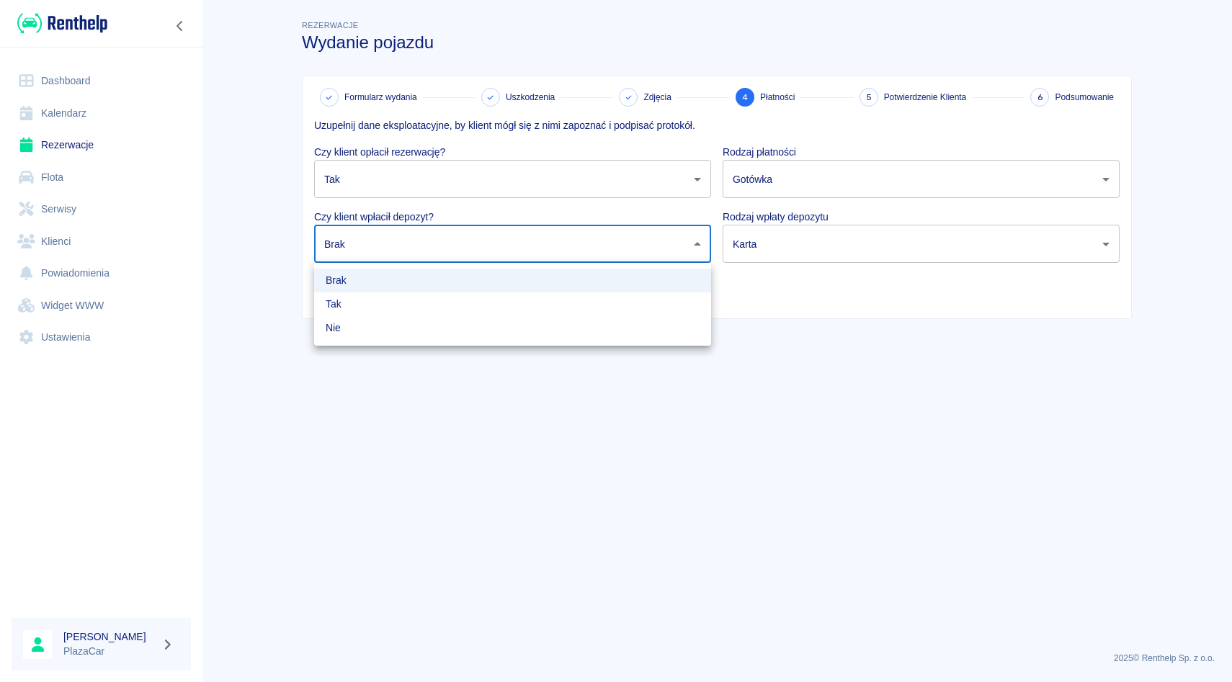
click at [615, 256] on body "Używamy plików Cookies, by zapewnić Ci najlepsze możliwe doświadczenie. Aby dow…" at bounding box center [616, 341] width 1232 height 682
click at [581, 299] on li "Tak" at bounding box center [512, 305] width 397 height 24
type input "true"
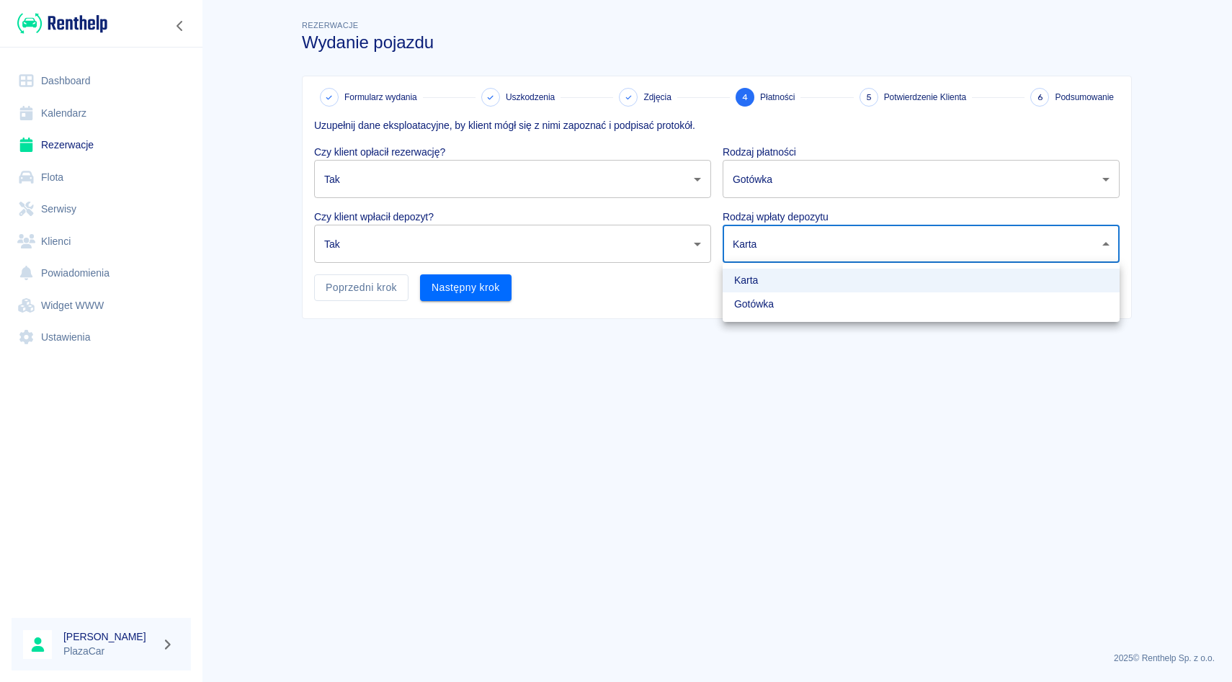
click at [786, 246] on body "Używamy plików Cookies, by zapewnić Ci najlepsze możliwe doświadczenie. Aby dow…" at bounding box center [616, 341] width 1232 height 682
click at [764, 309] on li "Gotówka" at bounding box center [921, 305] width 397 height 24
type input "cash"
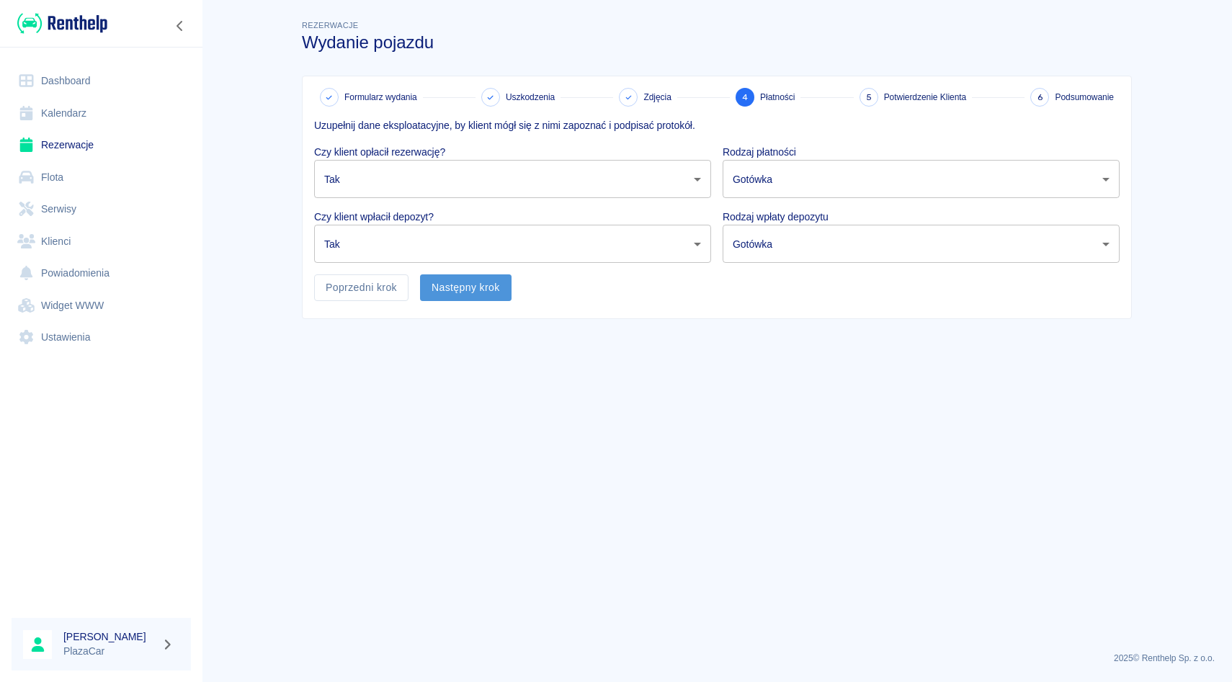
click at [450, 296] on button "Następny krok" at bounding box center [466, 288] width 92 height 27
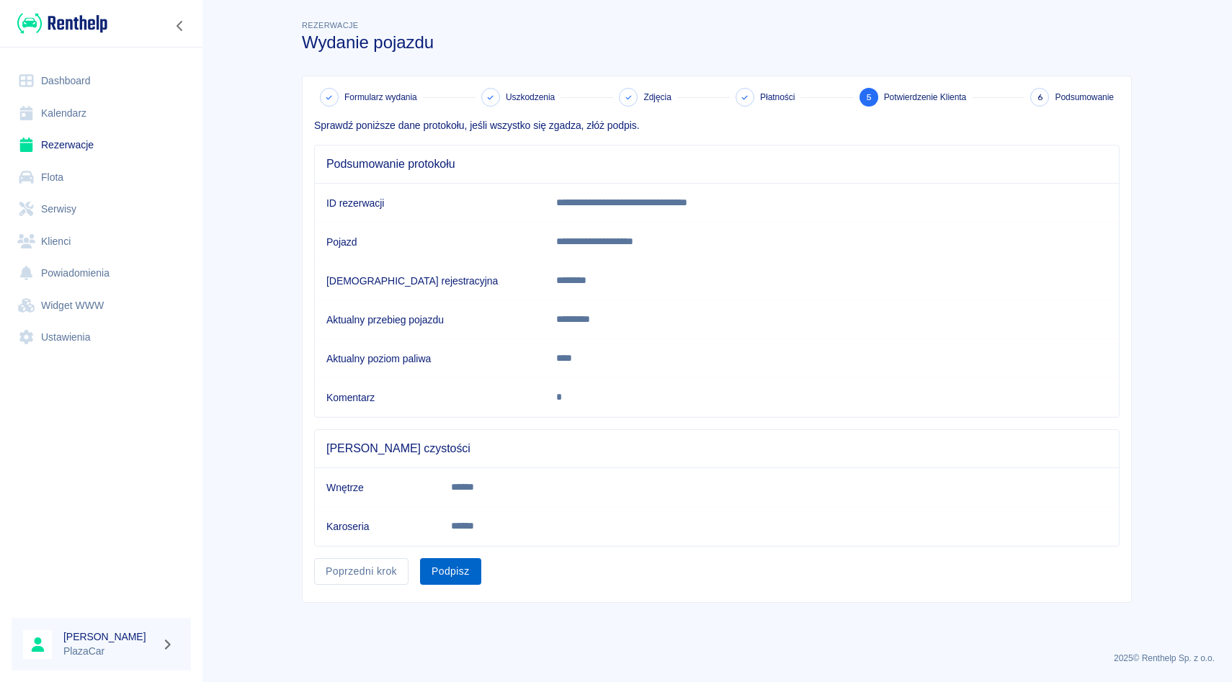
click at [458, 562] on button "Podpisz" at bounding box center [450, 571] width 61 height 27
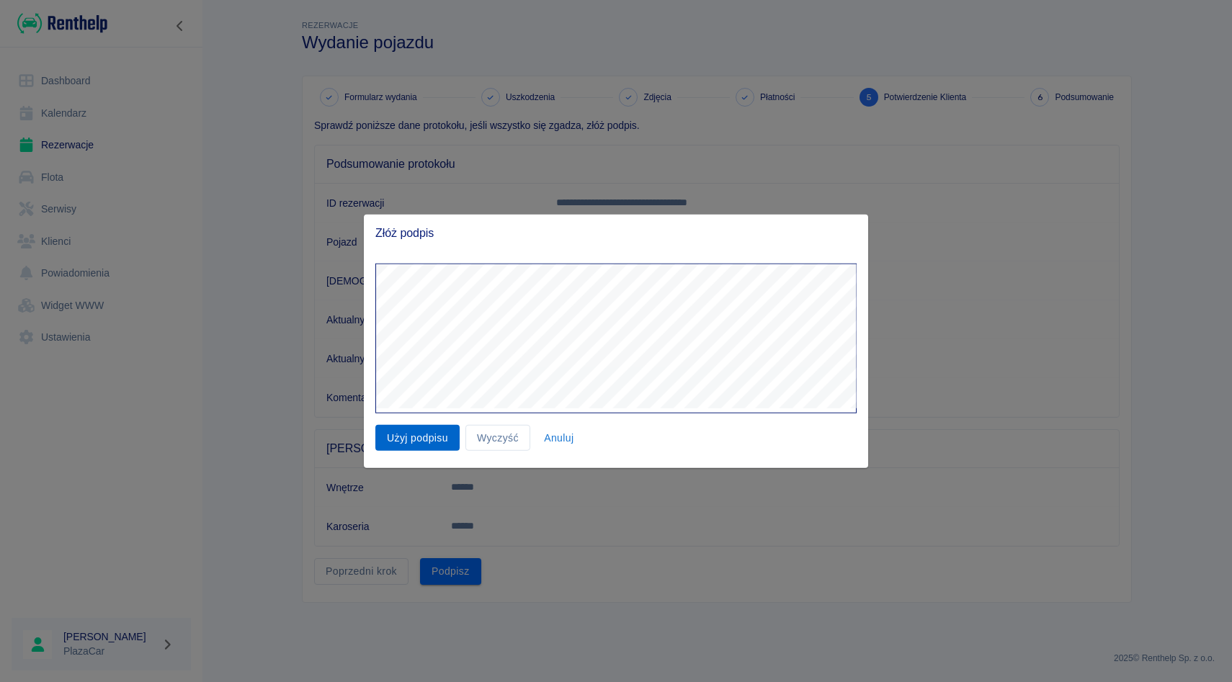
click at [419, 440] on button "Użyj podpisu" at bounding box center [417, 437] width 84 height 27
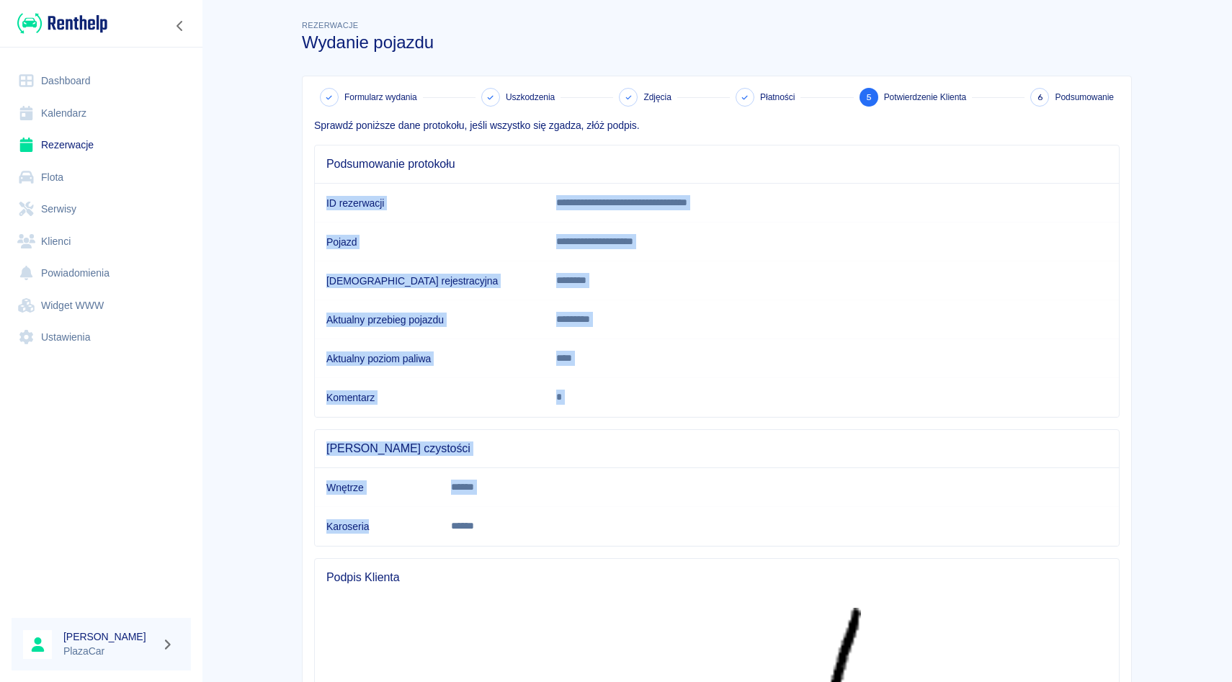
drag, startPoint x: 518, startPoint y: 525, endPoint x: 632, endPoint y: 182, distance: 361.4
click at [632, 182] on div "**********" at bounding box center [711, 606] width 817 height 998
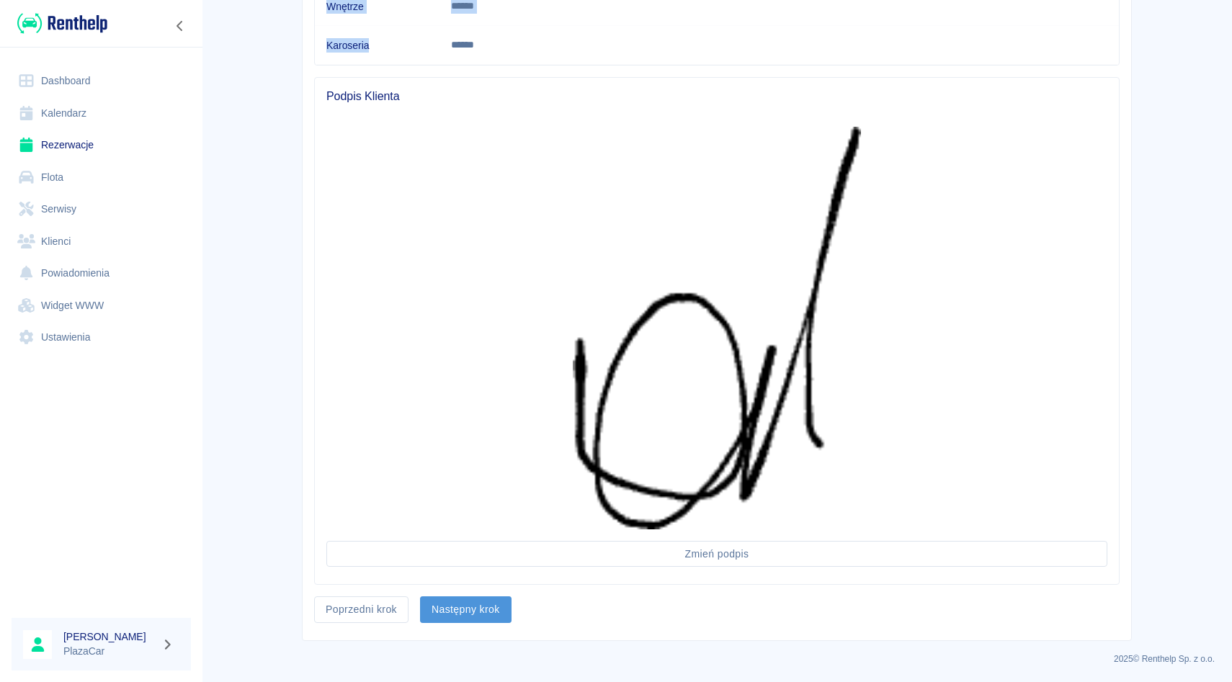
click at [460, 608] on button "Następny krok" at bounding box center [466, 610] width 92 height 27
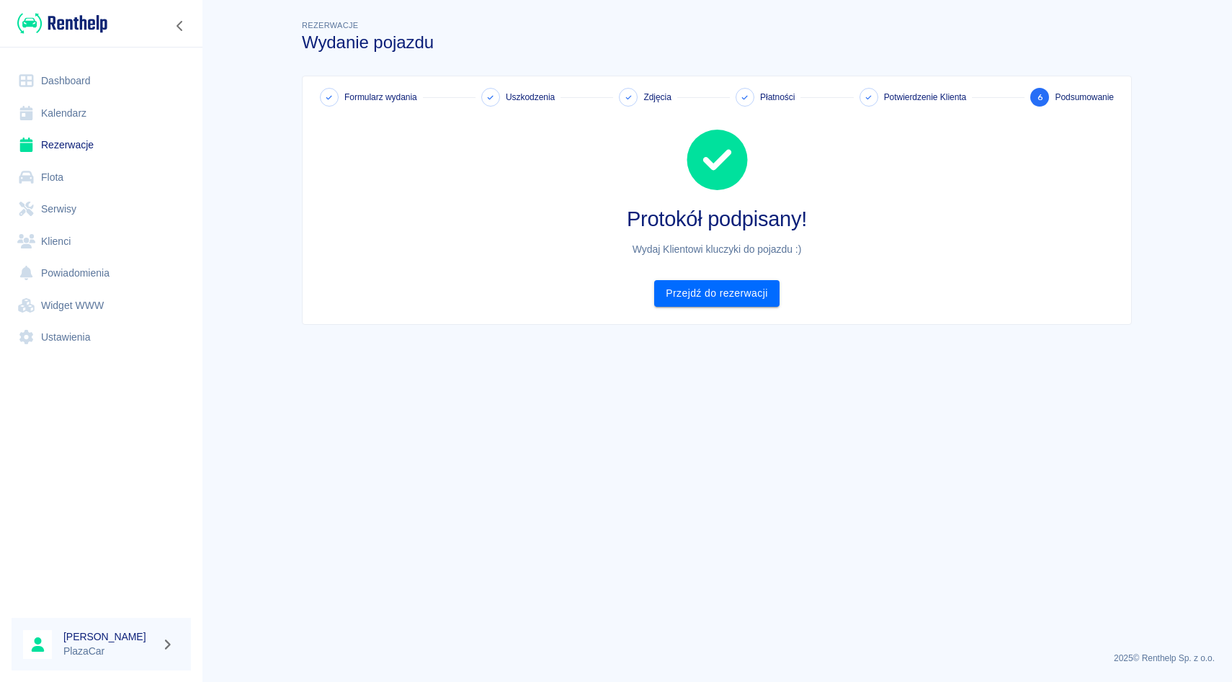
scroll to position [0, 0]
